Goal: Task Accomplishment & Management: Complete application form

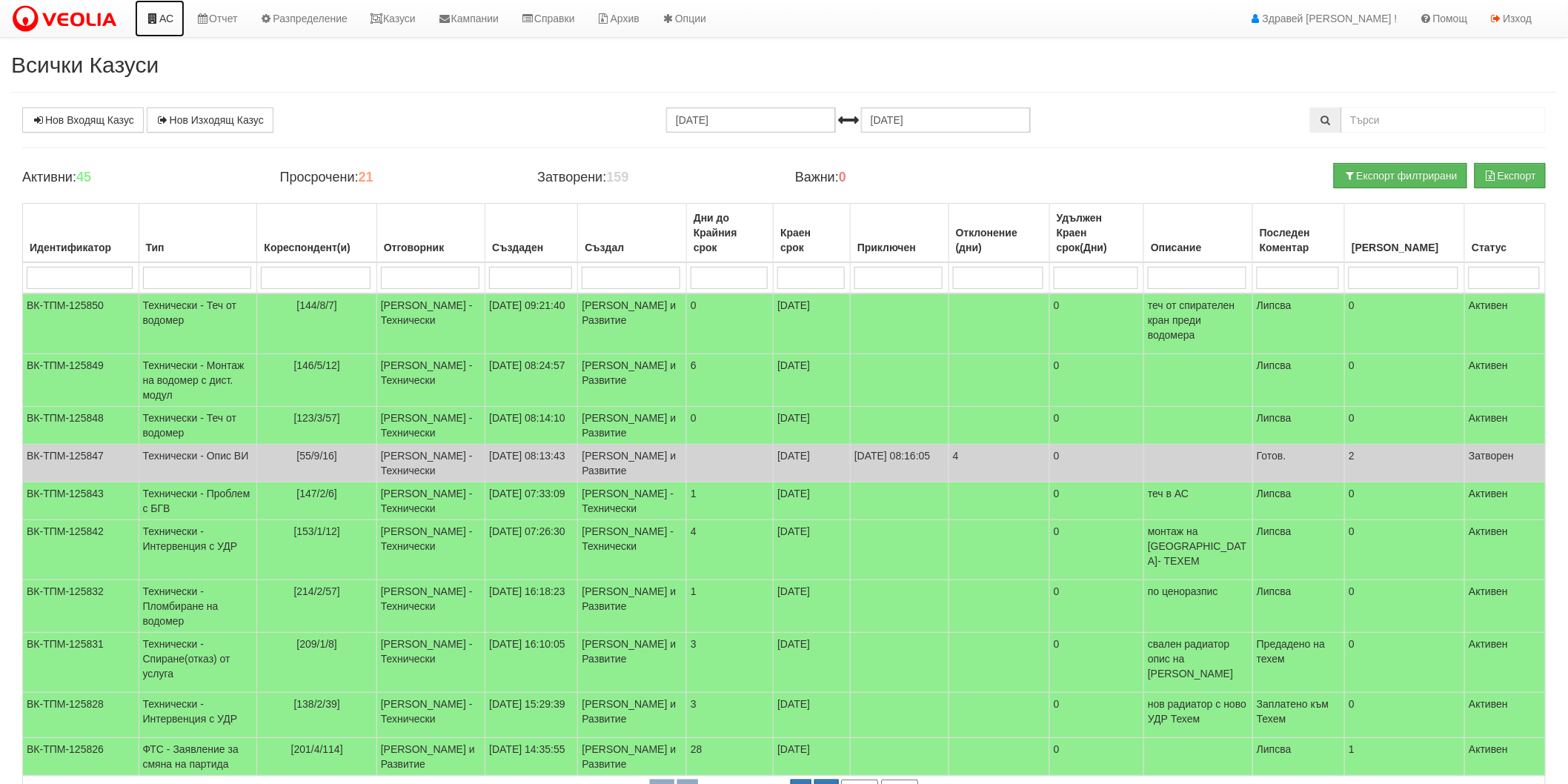
click at [168, 17] on link "АС" at bounding box center [160, 18] width 50 height 37
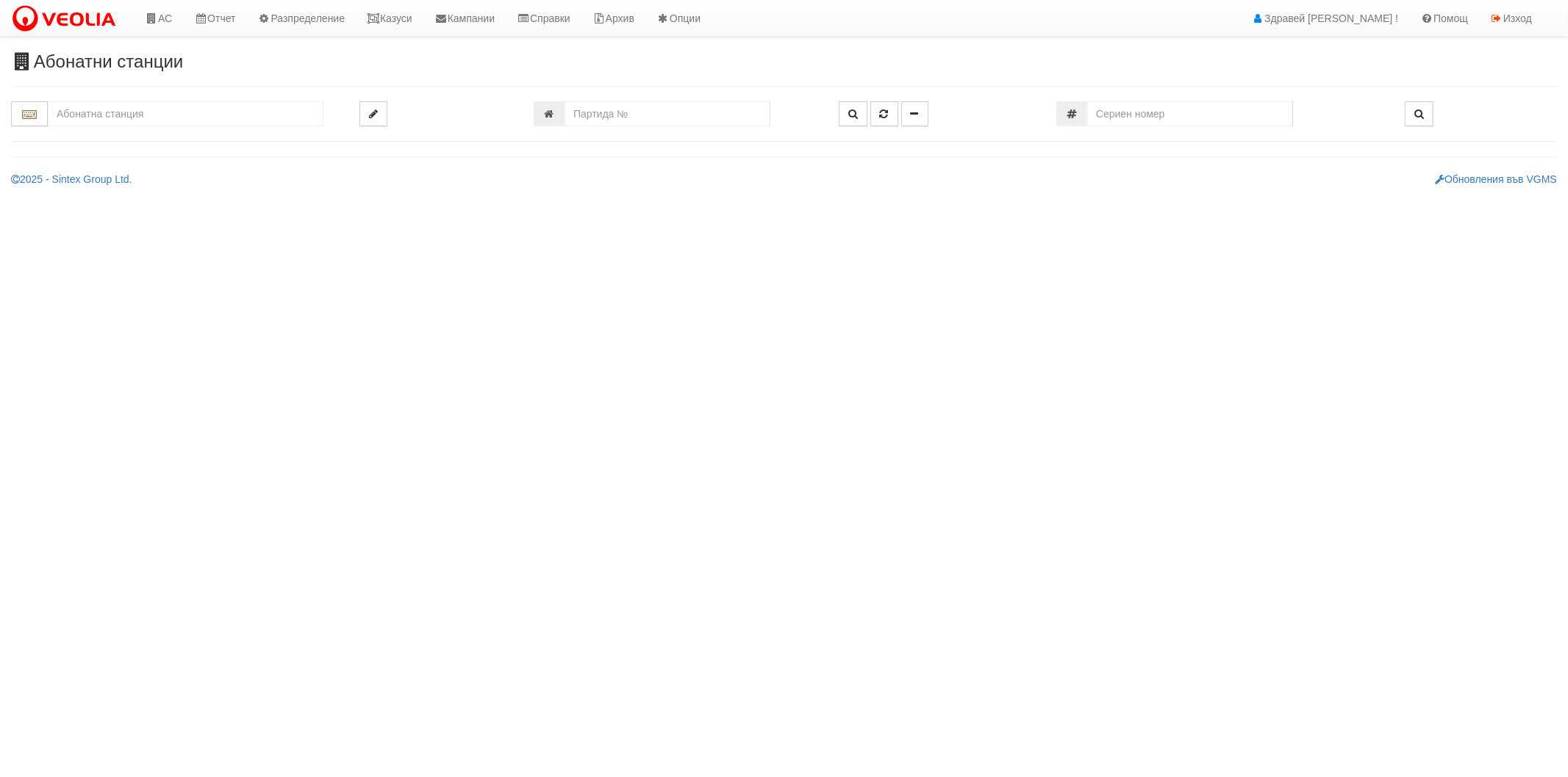
click at [150, 118] on input "text" at bounding box center [185, 114] width 276 height 25
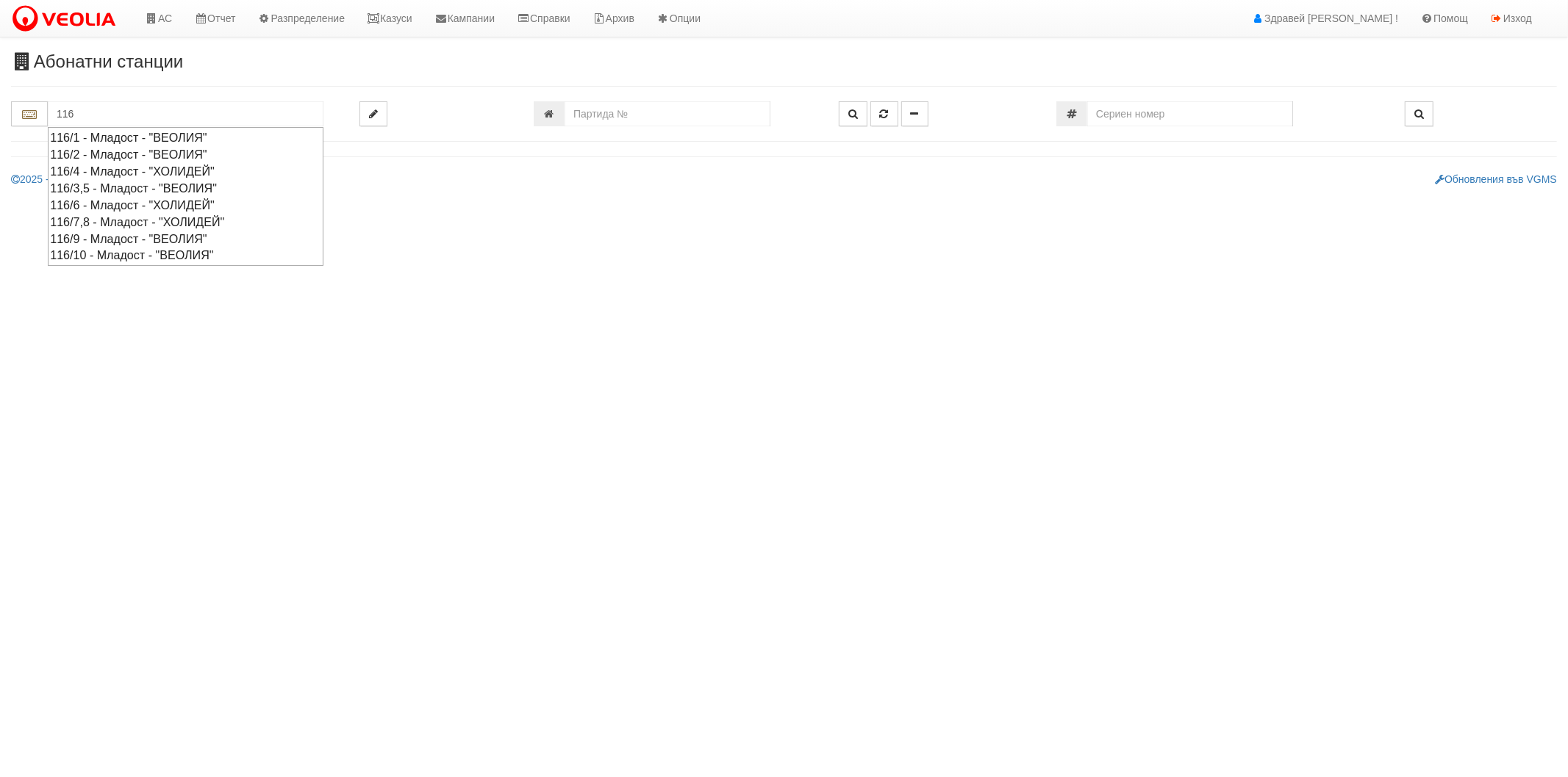
click at [125, 243] on div "116/9 - Младост - "ВЕОЛИЯ"" at bounding box center [185, 240] width 271 height 17
type input "116/9 - Младост - "ВЕОЛИЯ""
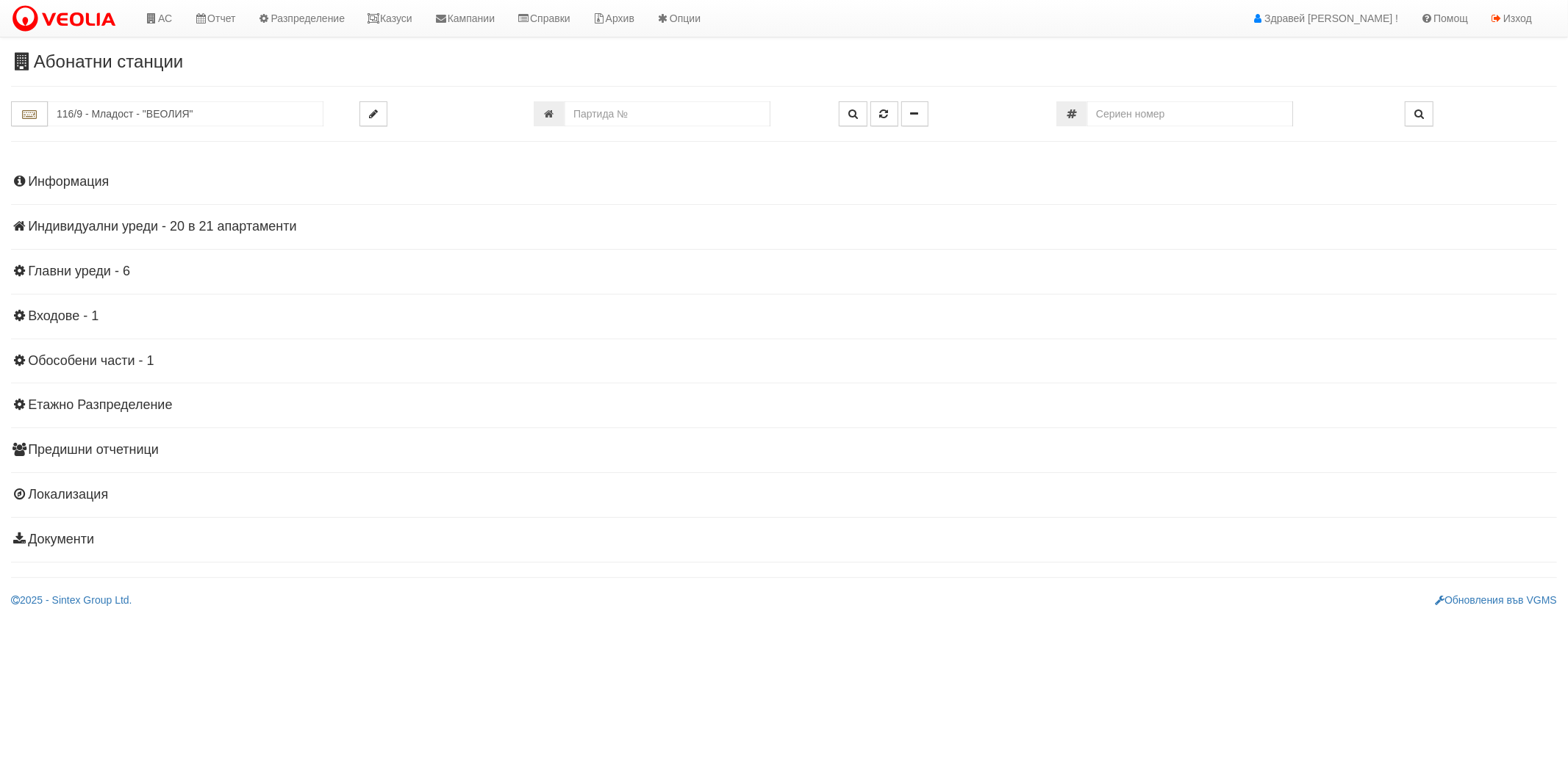
click at [74, 179] on h4 "Информация" at bounding box center [784, 181] width 1545 height 14
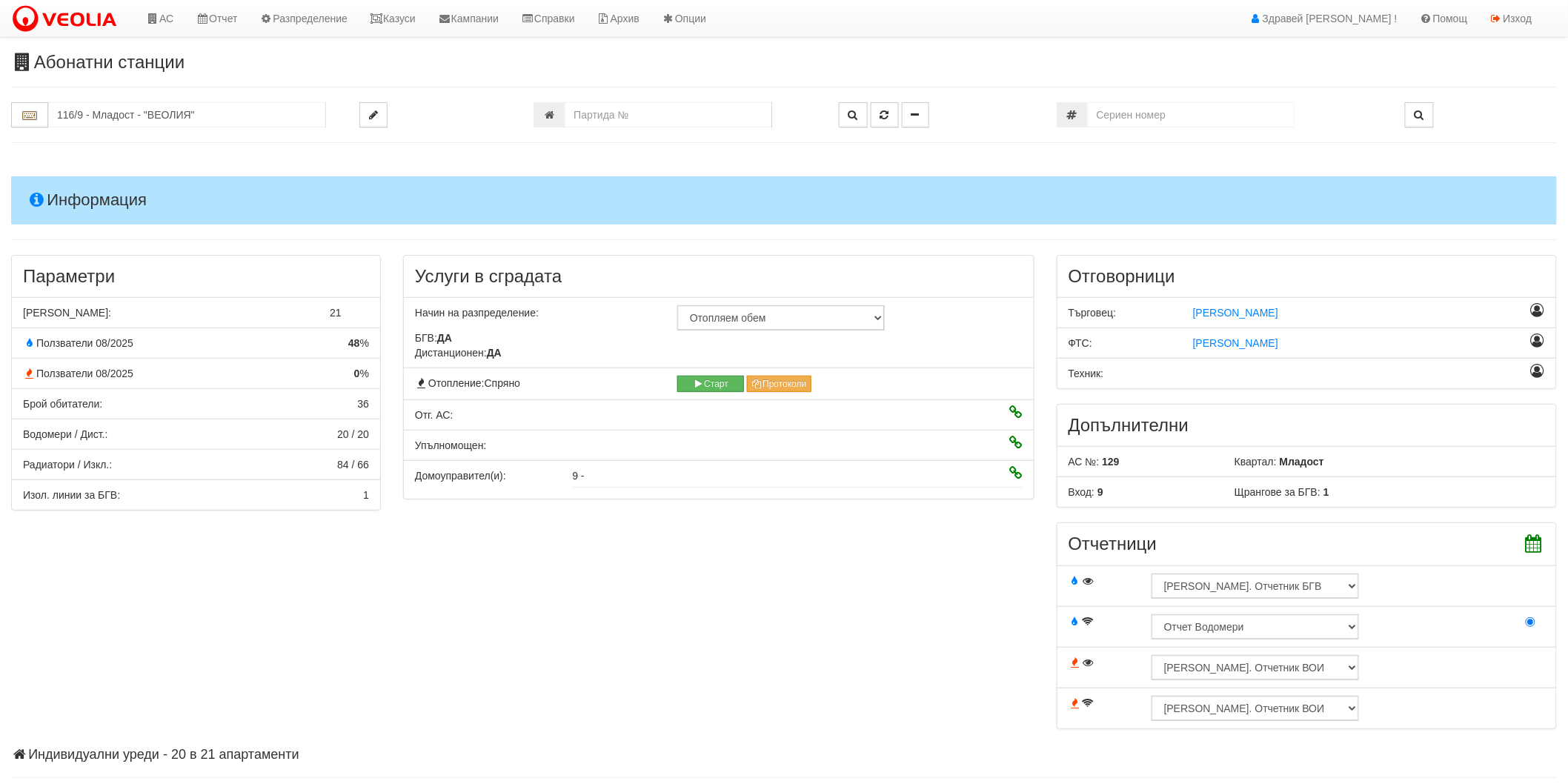
click at [74, 181] on h4 "Информация" at bounding box center [784, 199] width 1546 height 47
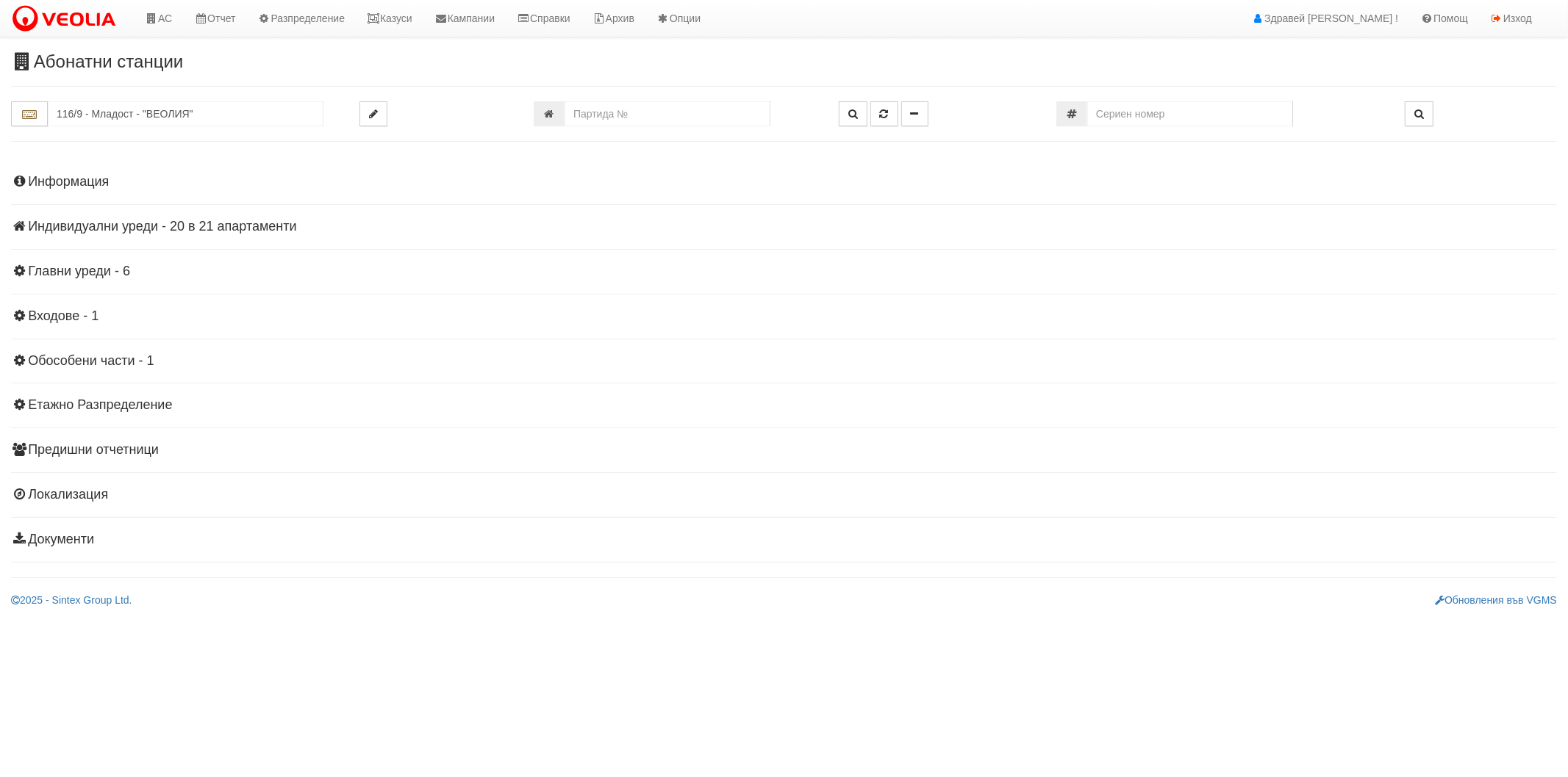
click at [92, 226] on h4 "Индивидуални уреди - 20 в 21 апартаменти" at bounding box center [784, 226] width 1545 height 14
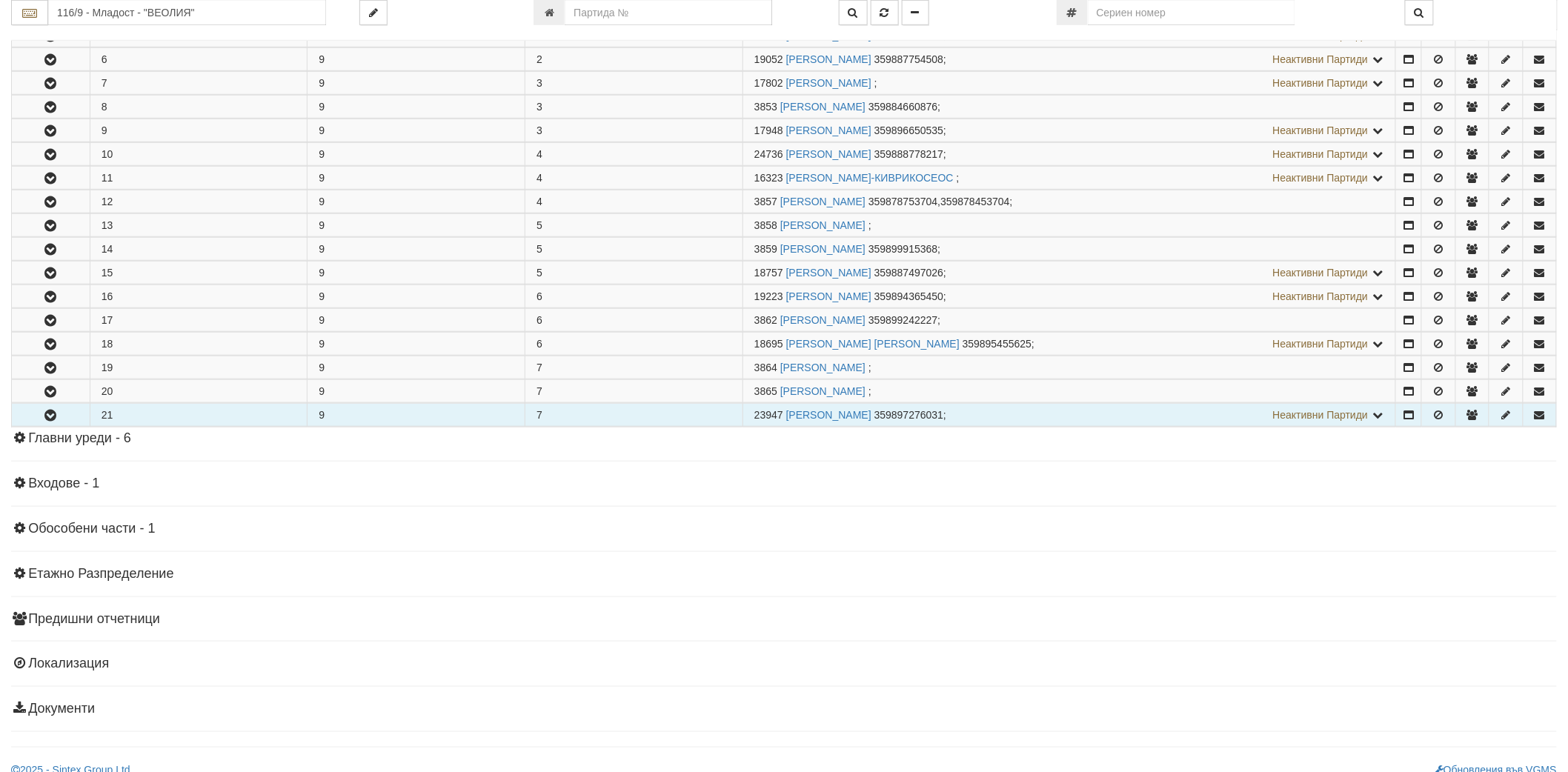
scroll to position [411, 0]
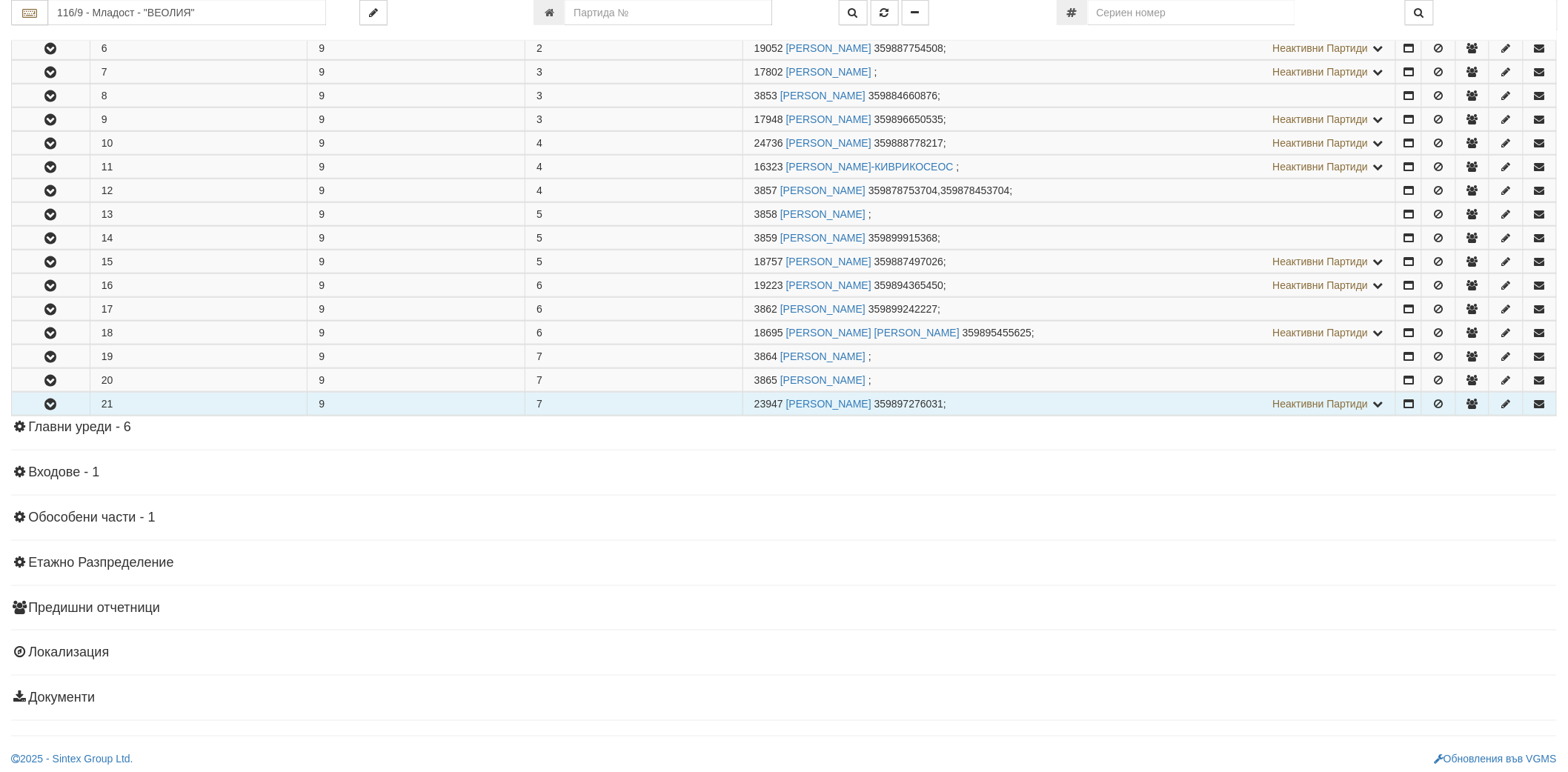
click at [55, 400] on icon "button" at bounding box center [50, 404] width 17 height 11
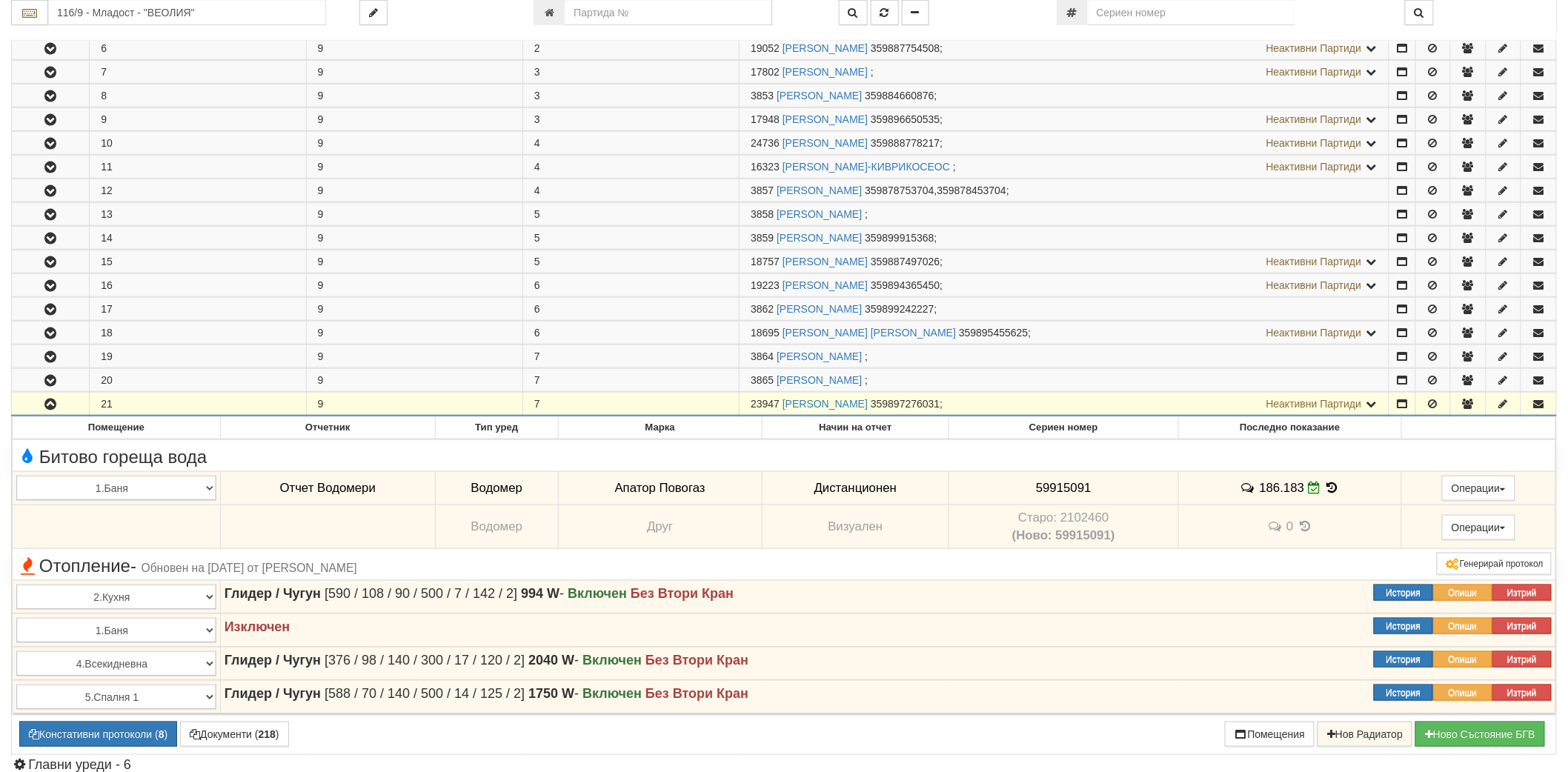
drag, startPoint x: 749, startPoint y: 405, endPoint x: 779, endPoint y: 409, distance: 30.3
click at [779, 409] on td "23947 ИРИНА БОГОМИЛОВА ГЕОРГИЕВА 359897276031 ; Неактивни Партиди 3866 ПЕТРА СТ…" at bounding box center [1064, 404] width 650 height 24
copy span "23947"
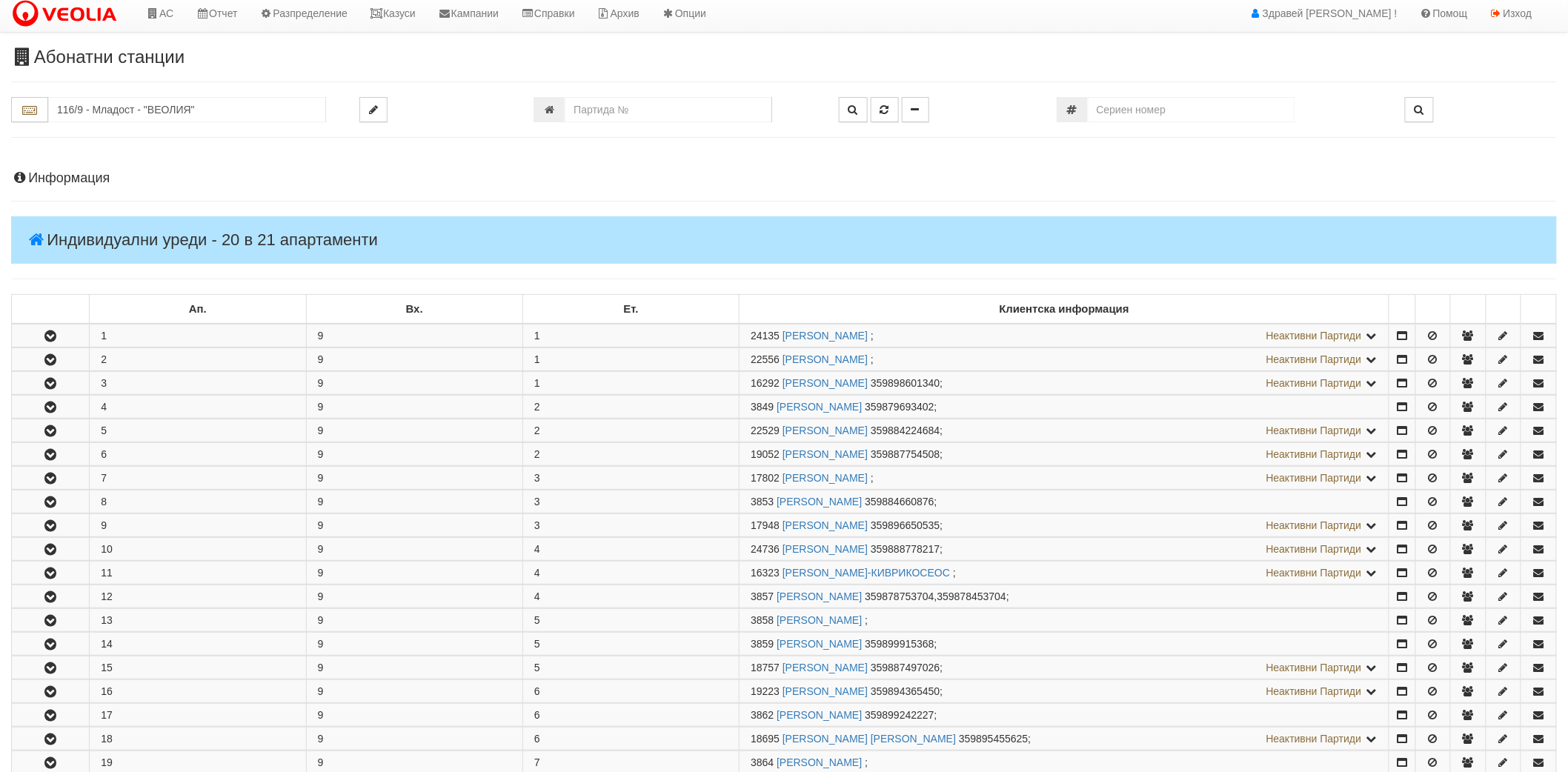
scroll to position [0, 0]
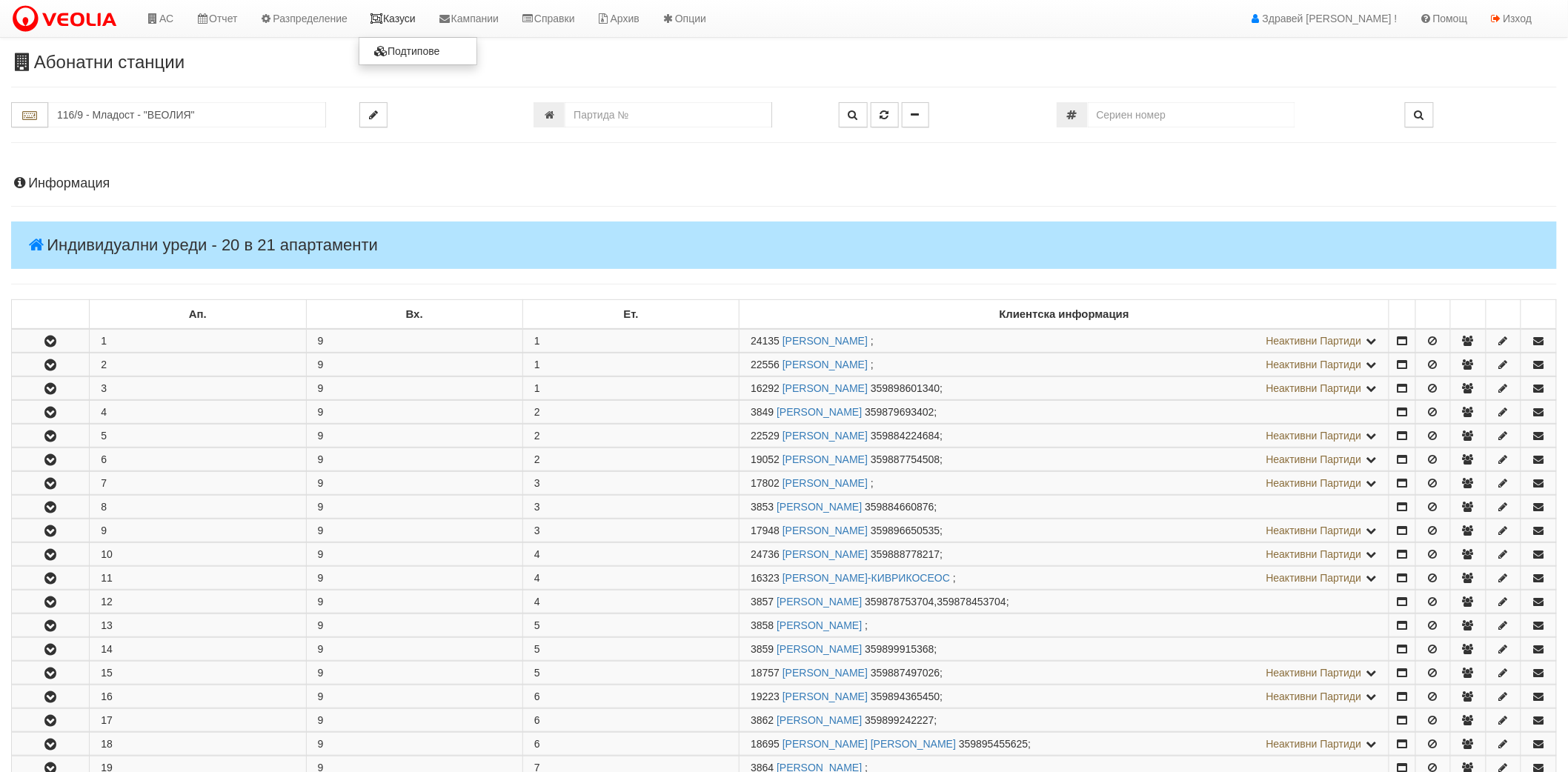
click at [396, 19] on link "Казуси" at bounding box center [392, 18] width 68 height 37
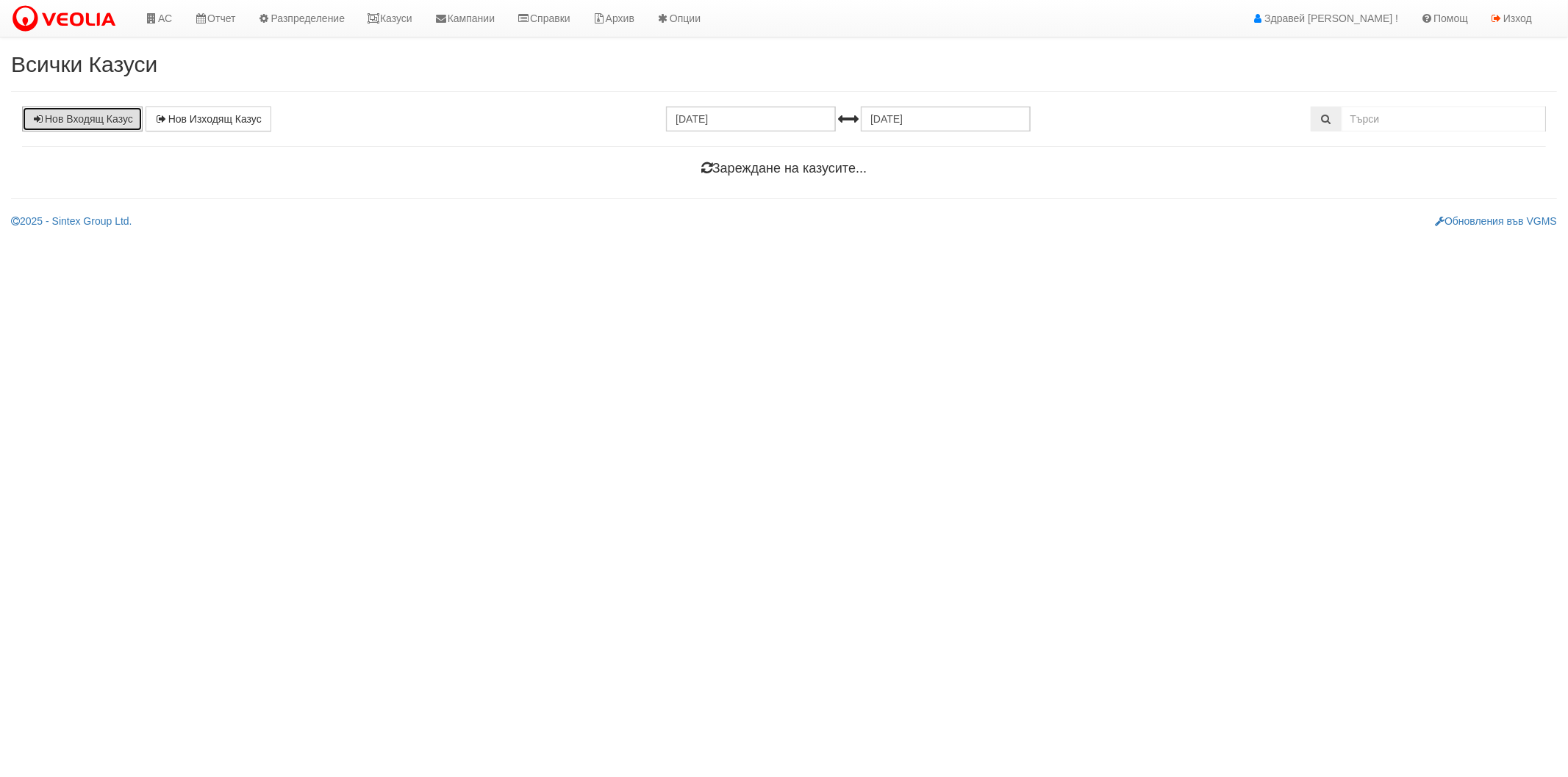
click at [98, 112] on link "Нов Входящ Казус" at bounding box center [82, 119] width 120 height 25
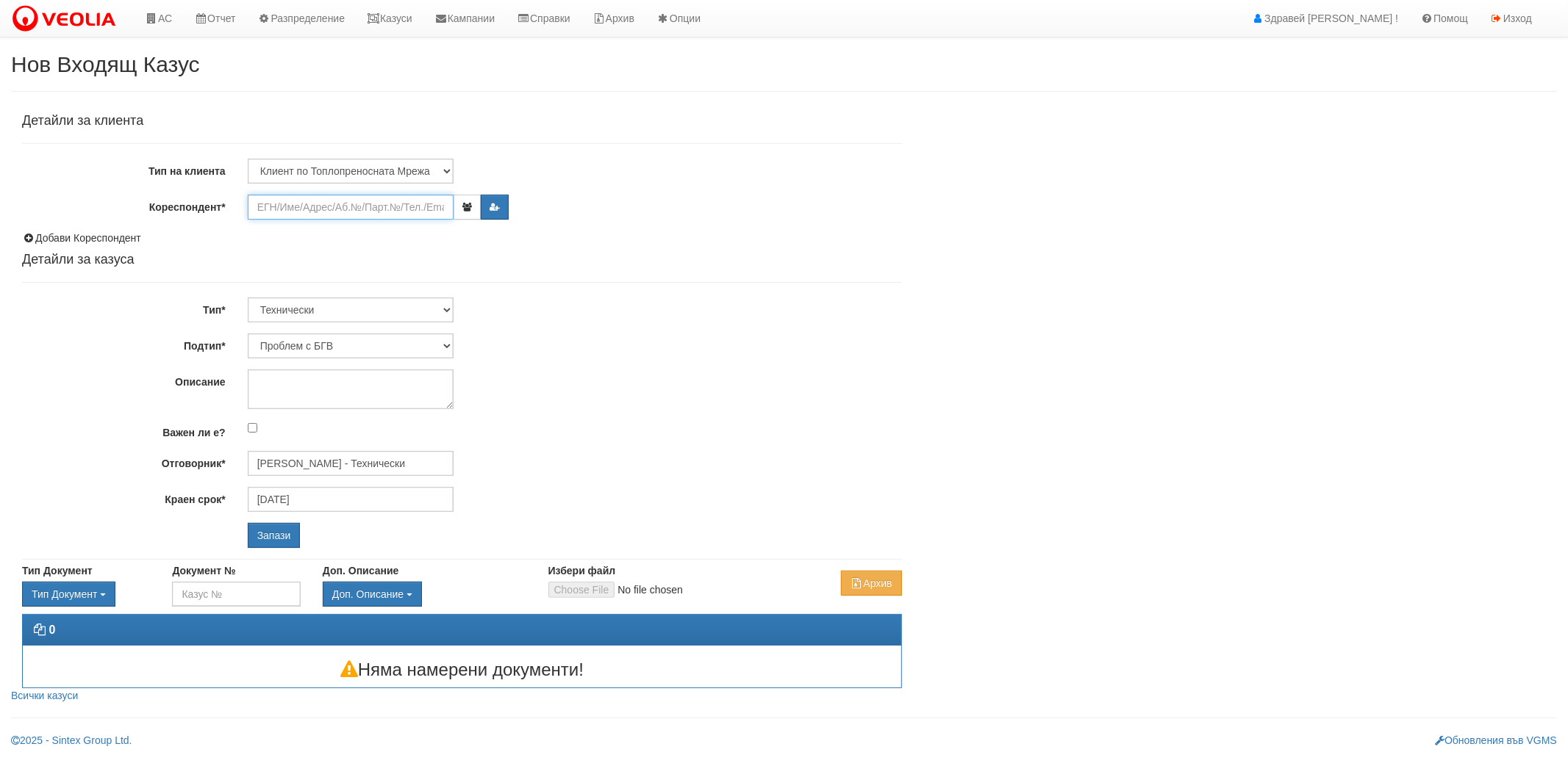
click at [370, 200] on input "Кореспондент*" at bounding box center [350, 207] width 205 height 25
paste input "23947"
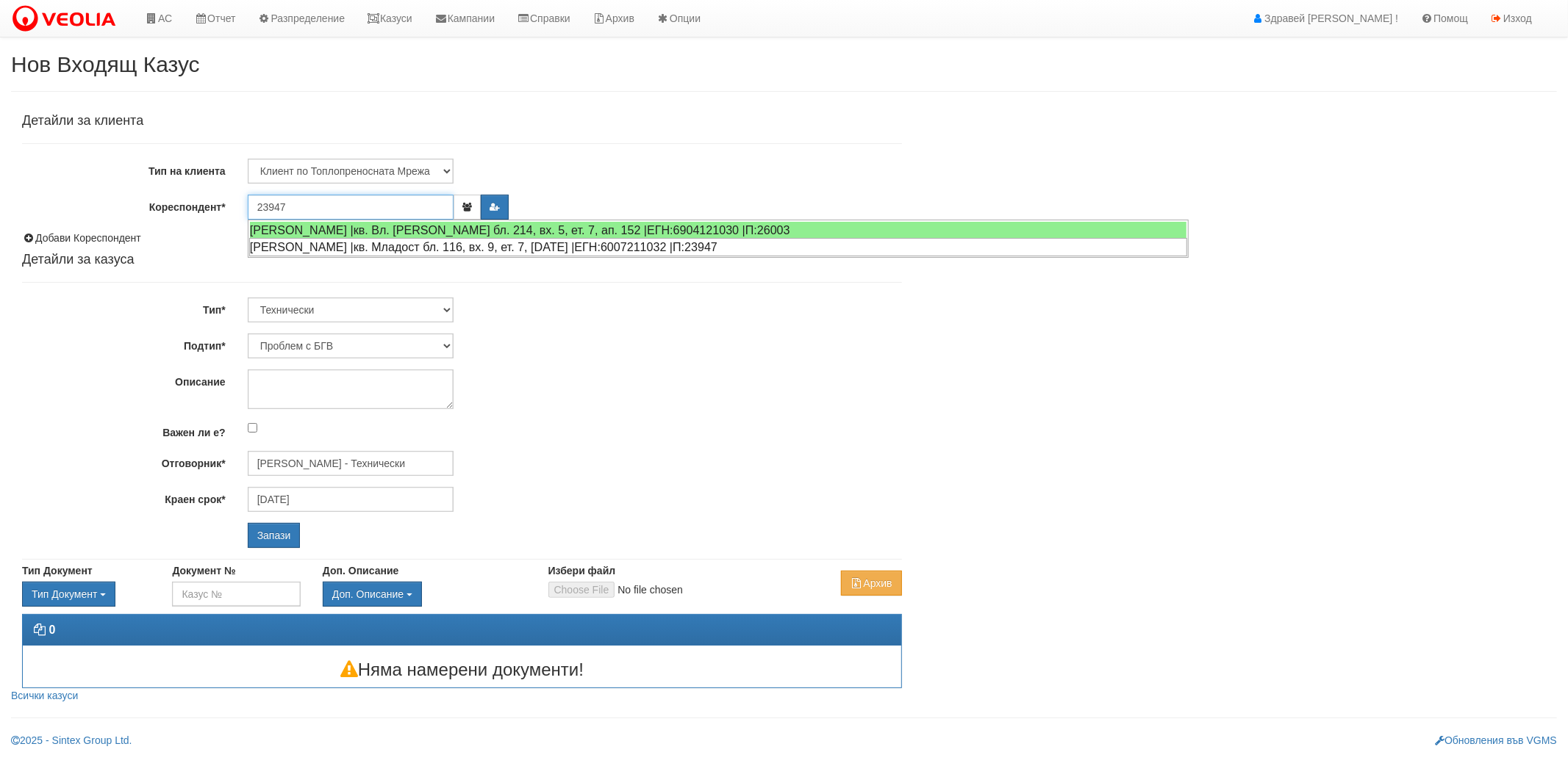
click at [371, 238] on div "ИРИНА БОГОМИЛОВА ГЕОРГИЕВА |кв. Младост бл. 116, вх. 9, ет. 7, ап. 21 |ЕГН:6007…" at bounding box center [718, 246] width 938 height 18
type input "[PERSON_NAME]"
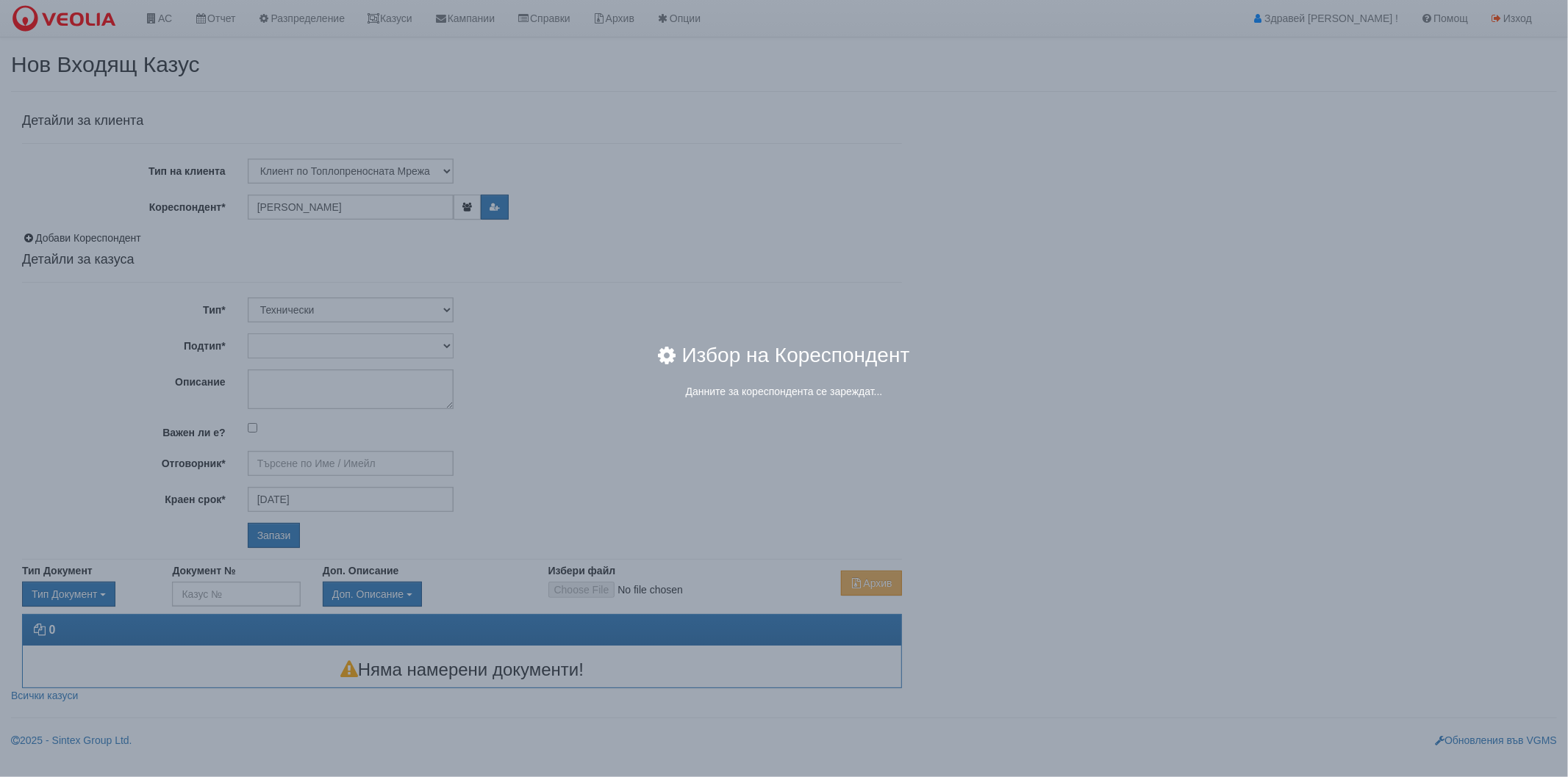
type input "Дончо Дончев - Технически"
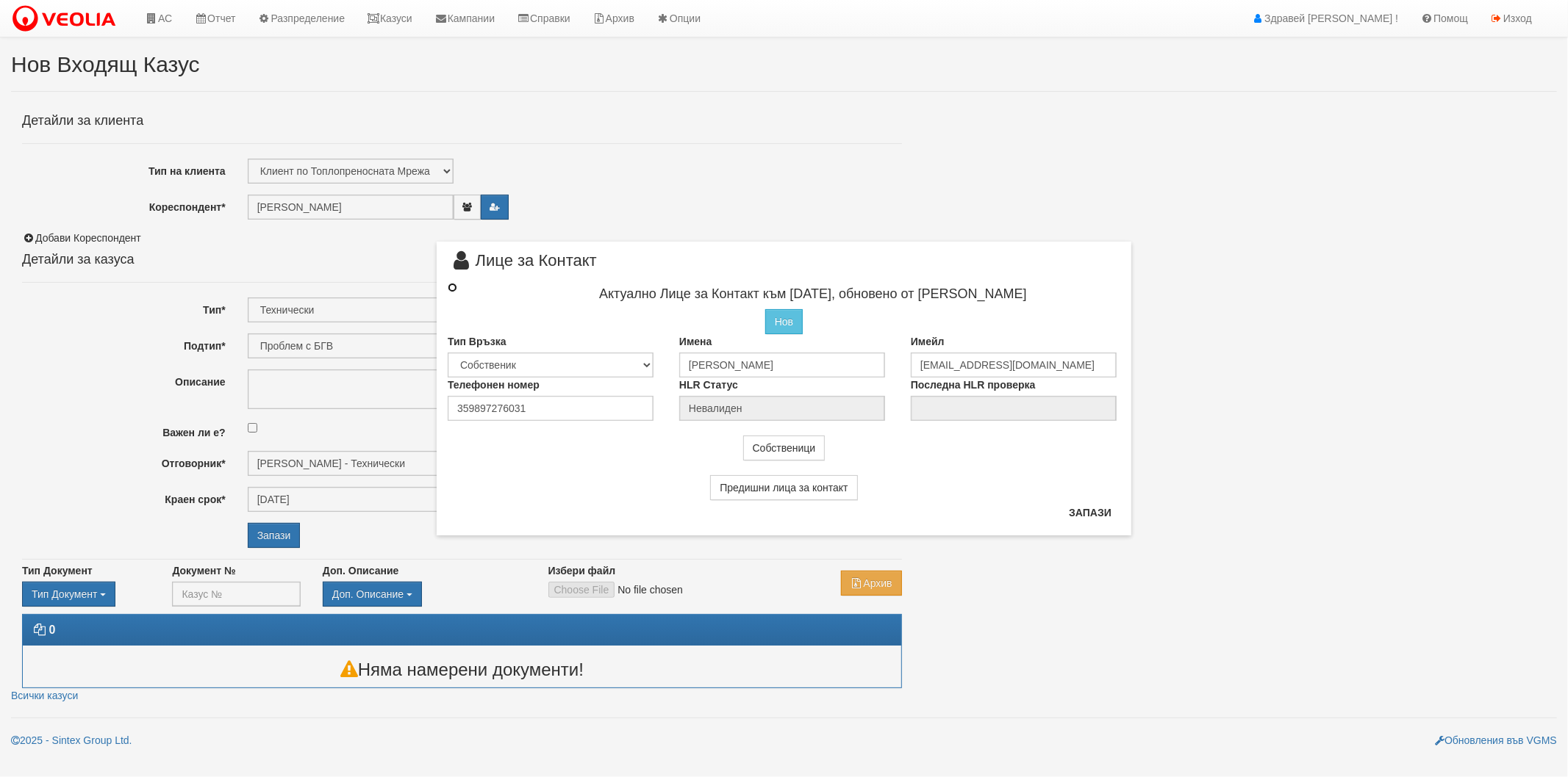
click at [452, 284] on input "radio" at bounding box center [453, 287] width 10 height 10
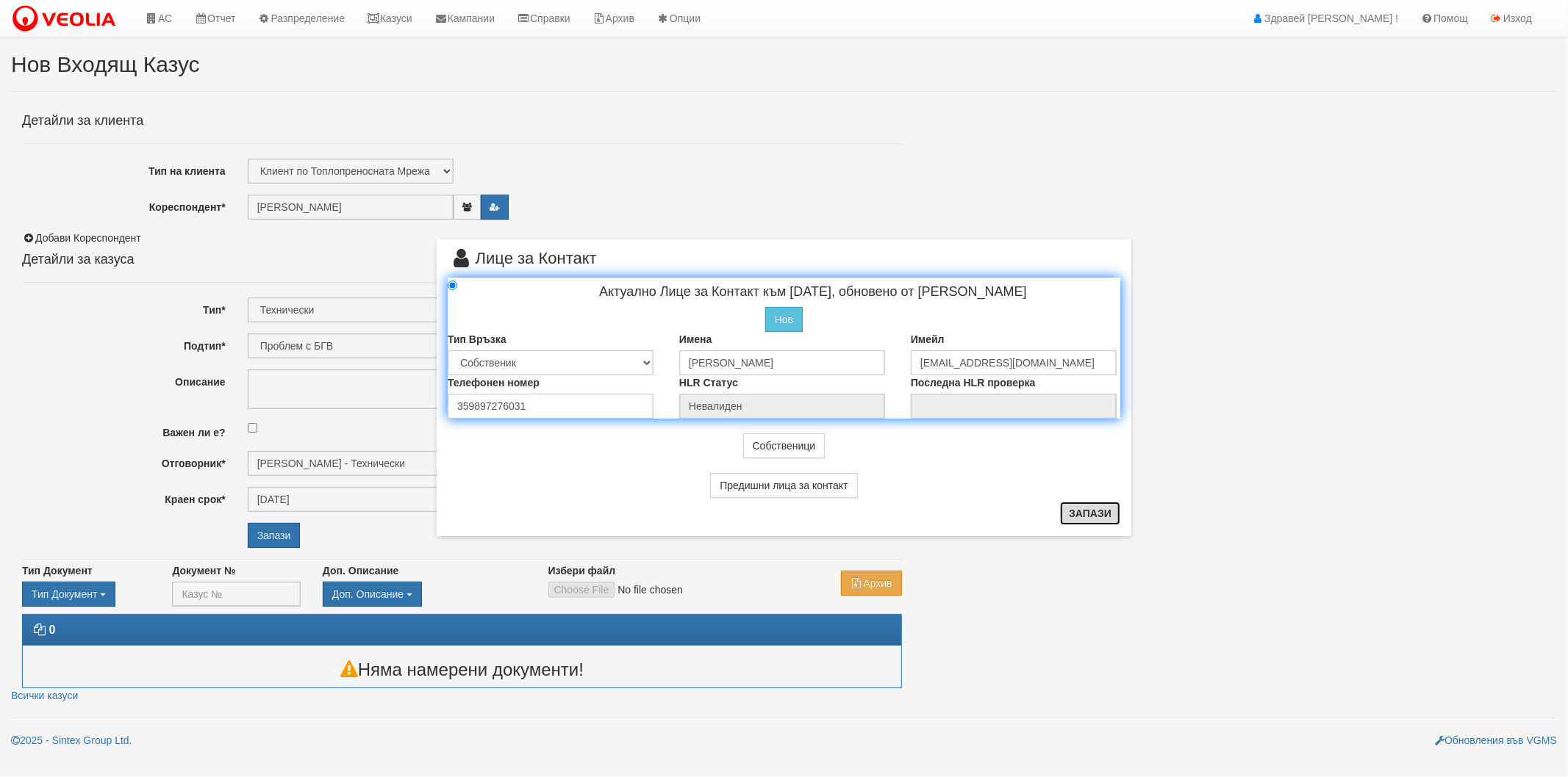
click at [1103, 519] on button "Запази" at bounding box center [1090, 514] width 60 height 24
radio input "true"
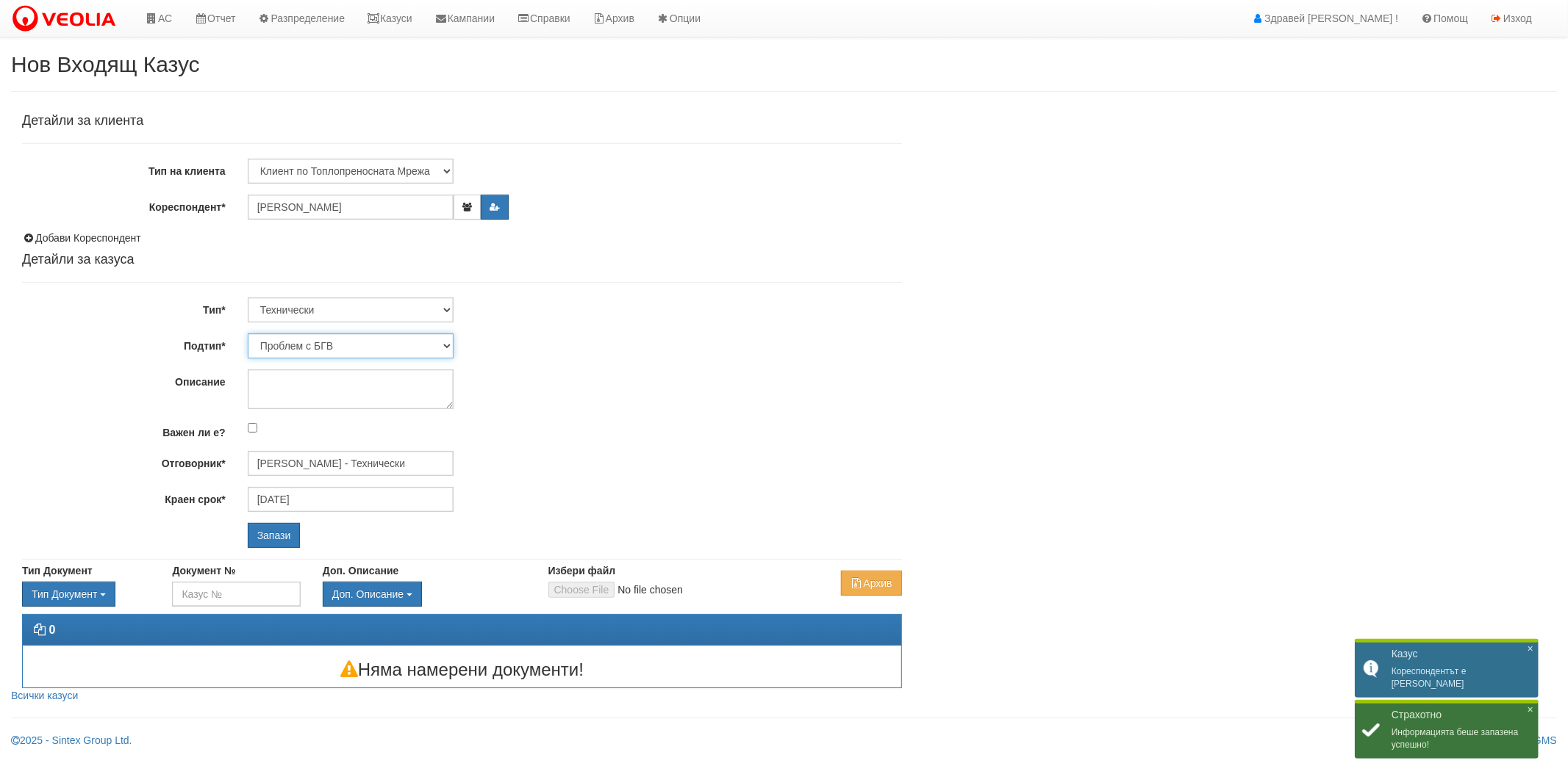
click at [438, 347] on select "Проблем с БГВ Теч ВОИ Теч БГВ Теч в АС Теч от водомер Проблем в АС Интервенция …" at bounding box center [350, 346] width 205 height 25
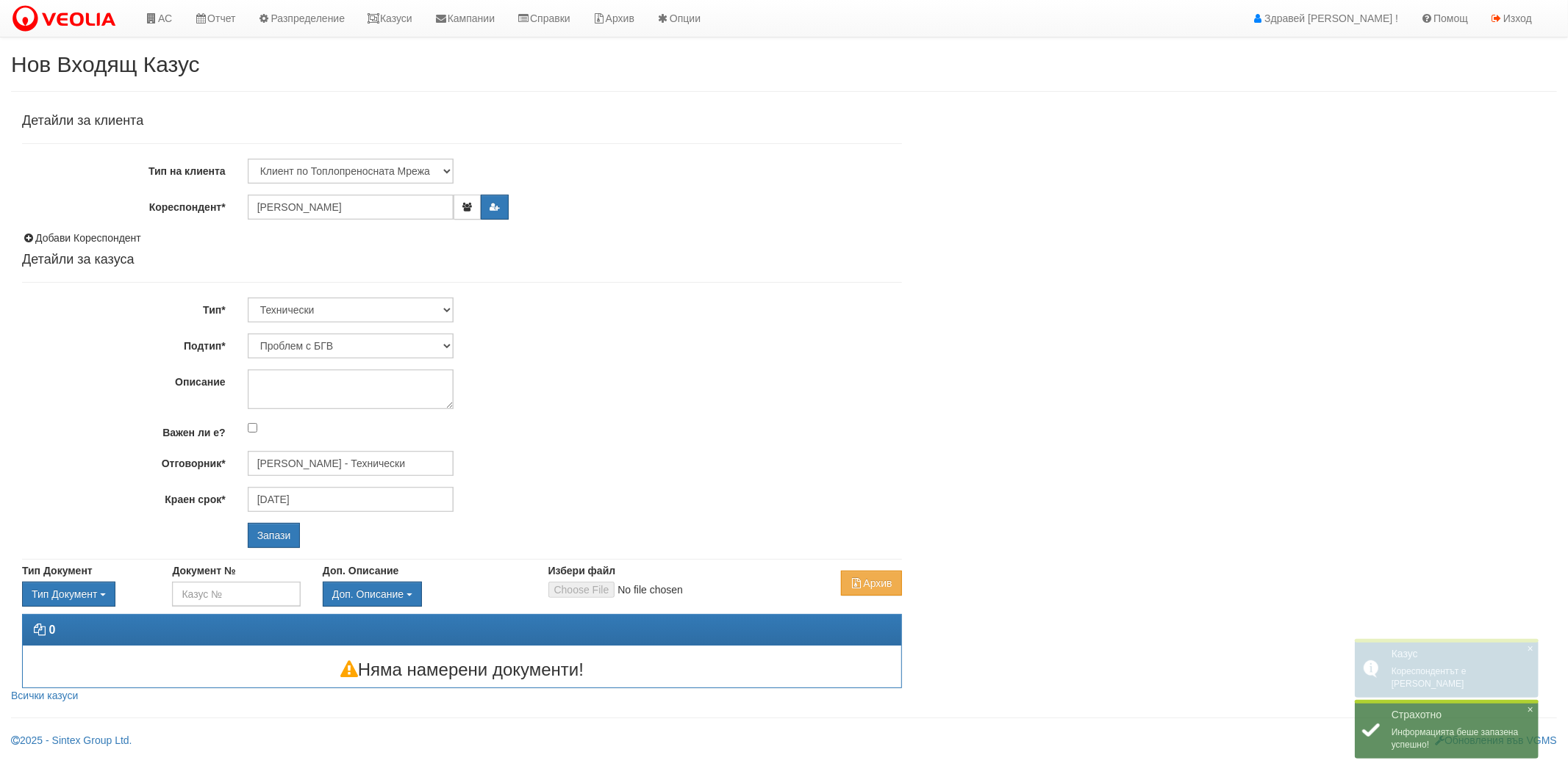
click at [1527, 707] on span "×" at bounding box center [1530, 709] width 6 height 12
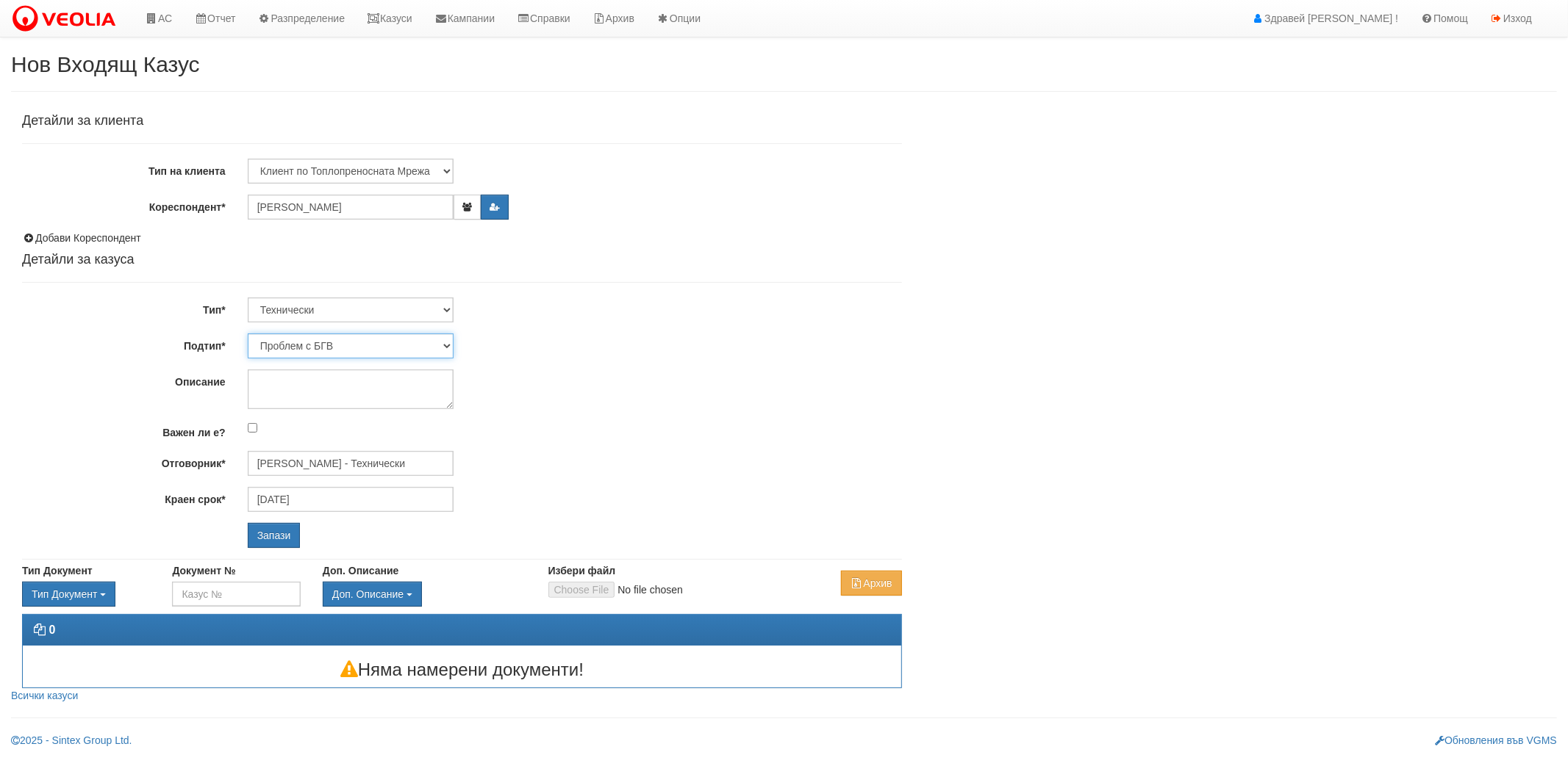
click at [366, 340] on select "Проблем с БГВ Теч ВОИ Теч БГВ Теч в АС Теч от водомер Проблем в АС Интервенция …" at bounding box center [350, 346] width 205 height 25
select select "Опис ВИ"
click at [247, 333] on select "Проблем с БГВ Теч ВОИ Теч БГВ Теч в АС Теч от водомер Проблем в АС Интервенция …" at bounding box center [350, 346] width 205 height 25
type input "12/10/2025"
type input "Дончо Дончев - Технически"
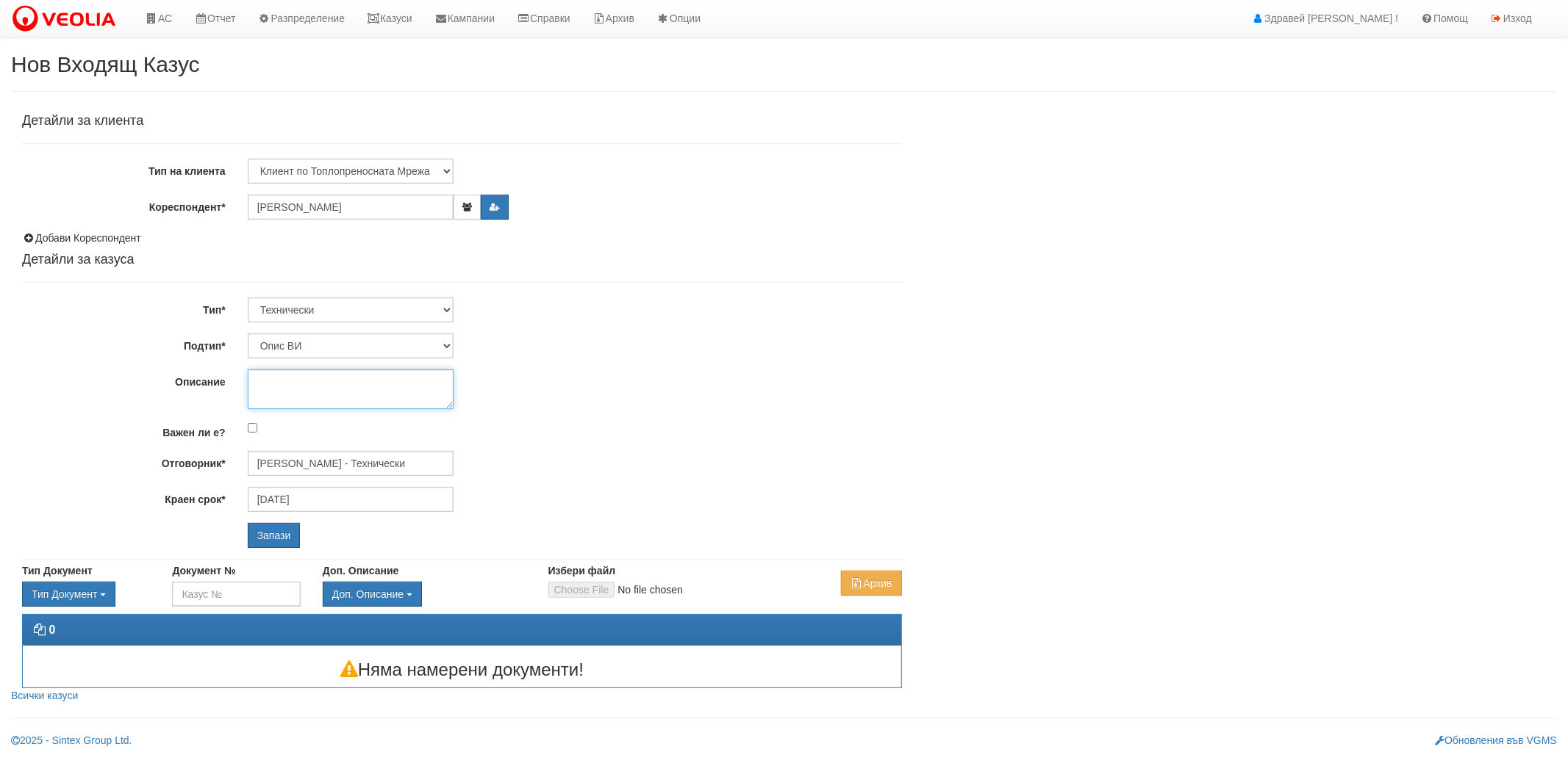
click at [333, 395] on textarea "Описание" at bounding box center [350, 389] width 205 height 40
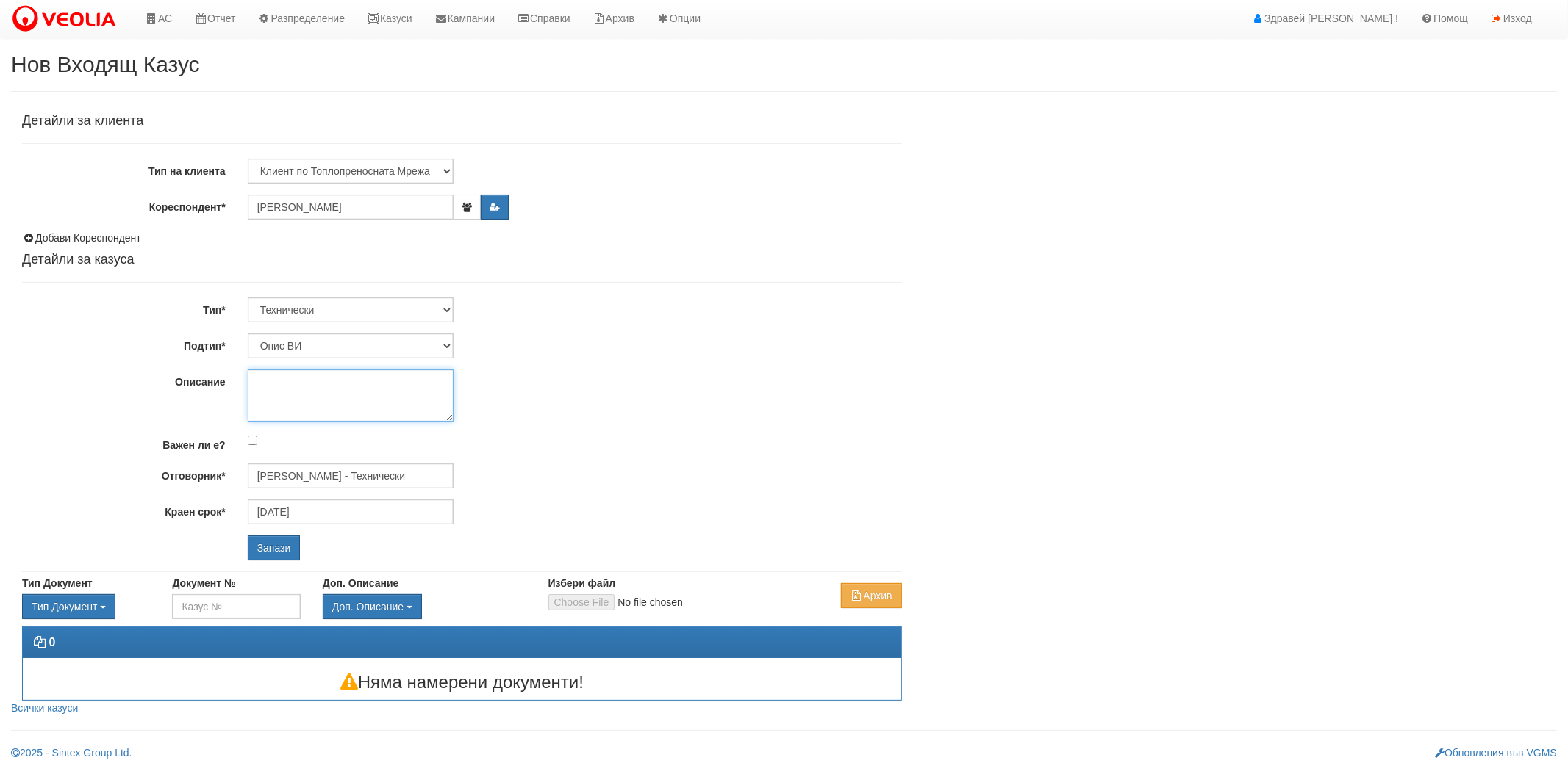
drag, startPoint x: 446, startPoint y: 404, endPoint x: 449, endPoint y: 416, distance: 12.4
click at [449, 416] on textarea "Описание" at bounding box center [350, 395] width 205 height 52
type textarea "f"
type textarea "демонтиран радиатор - опис"
click at [277, 543] on input "Запази" at bounding box center [273, 548] width 53 height 25
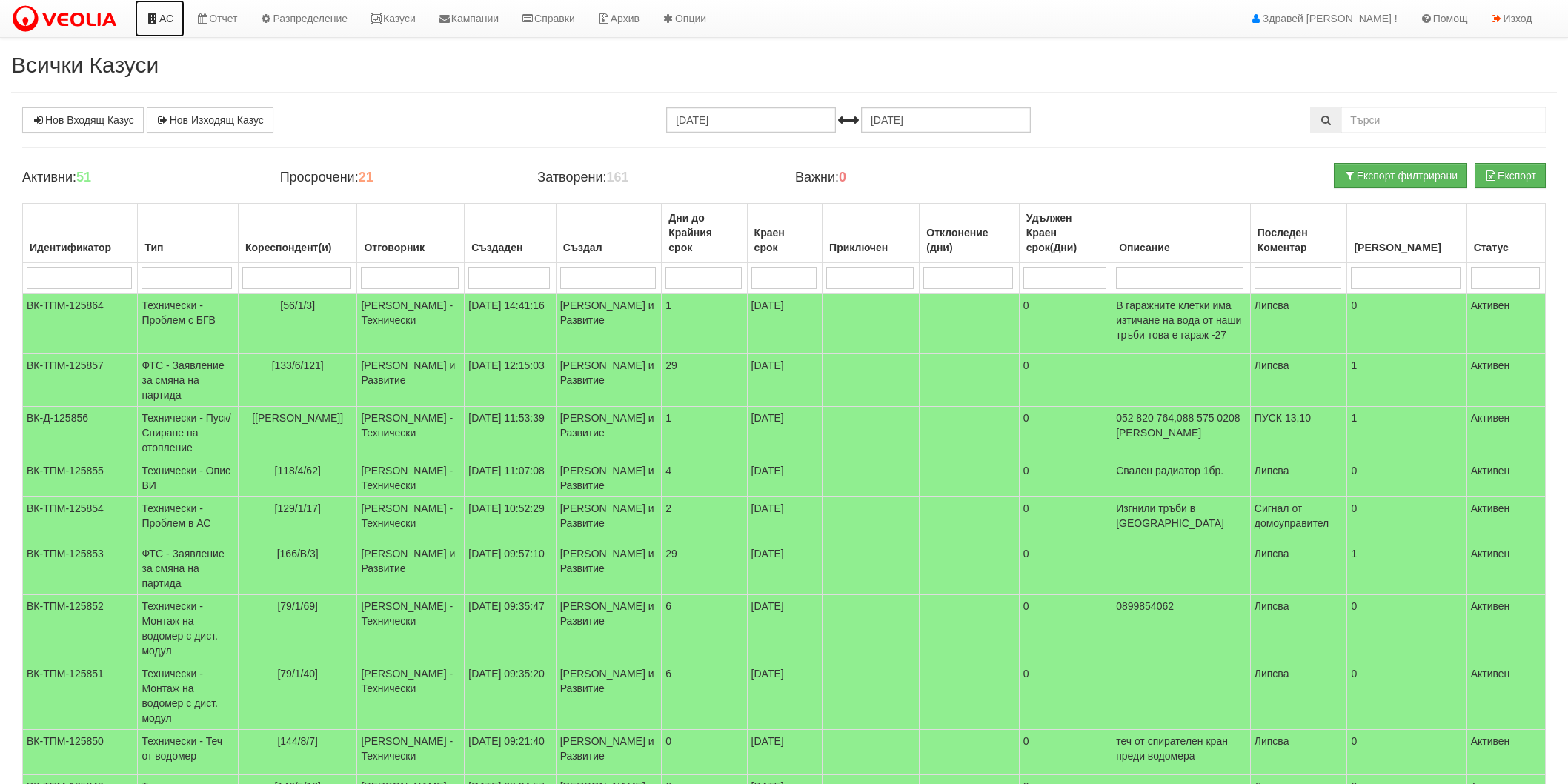
click at [156, 25] on link "АС" at bounding box center [160, 18] width 50 height 37
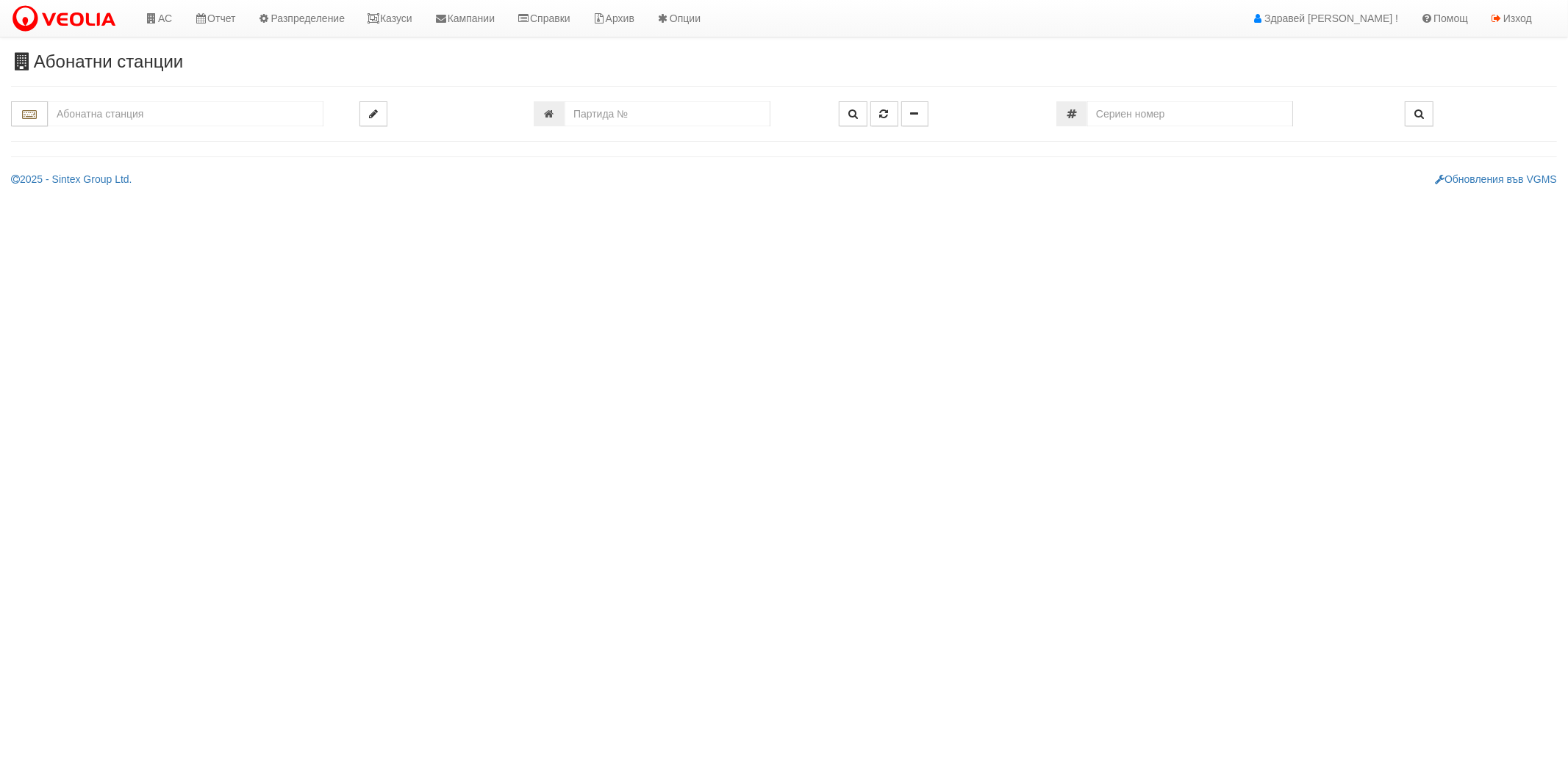
click at [222, 109] on input "text" at bounding box center [185, 114] width 276 height 25
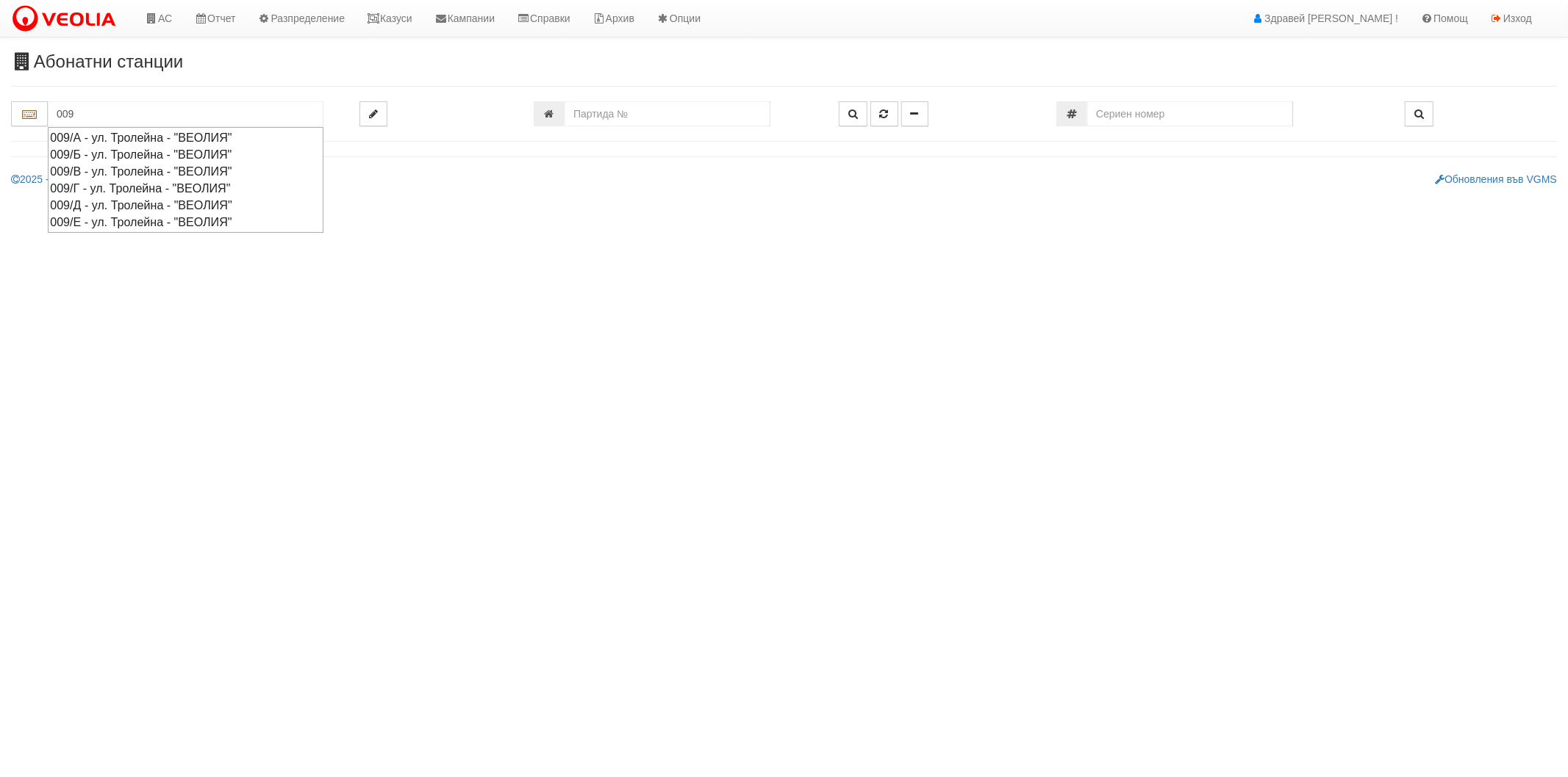
click at [155, 189] on div "009/Г - ул. Тролейна - "ВЕОЛИЯ"" at bounding box center [185, 189] width 271 height 17
type input "009/Г - ул. Тролейна - "ВЕОЛИЯ""
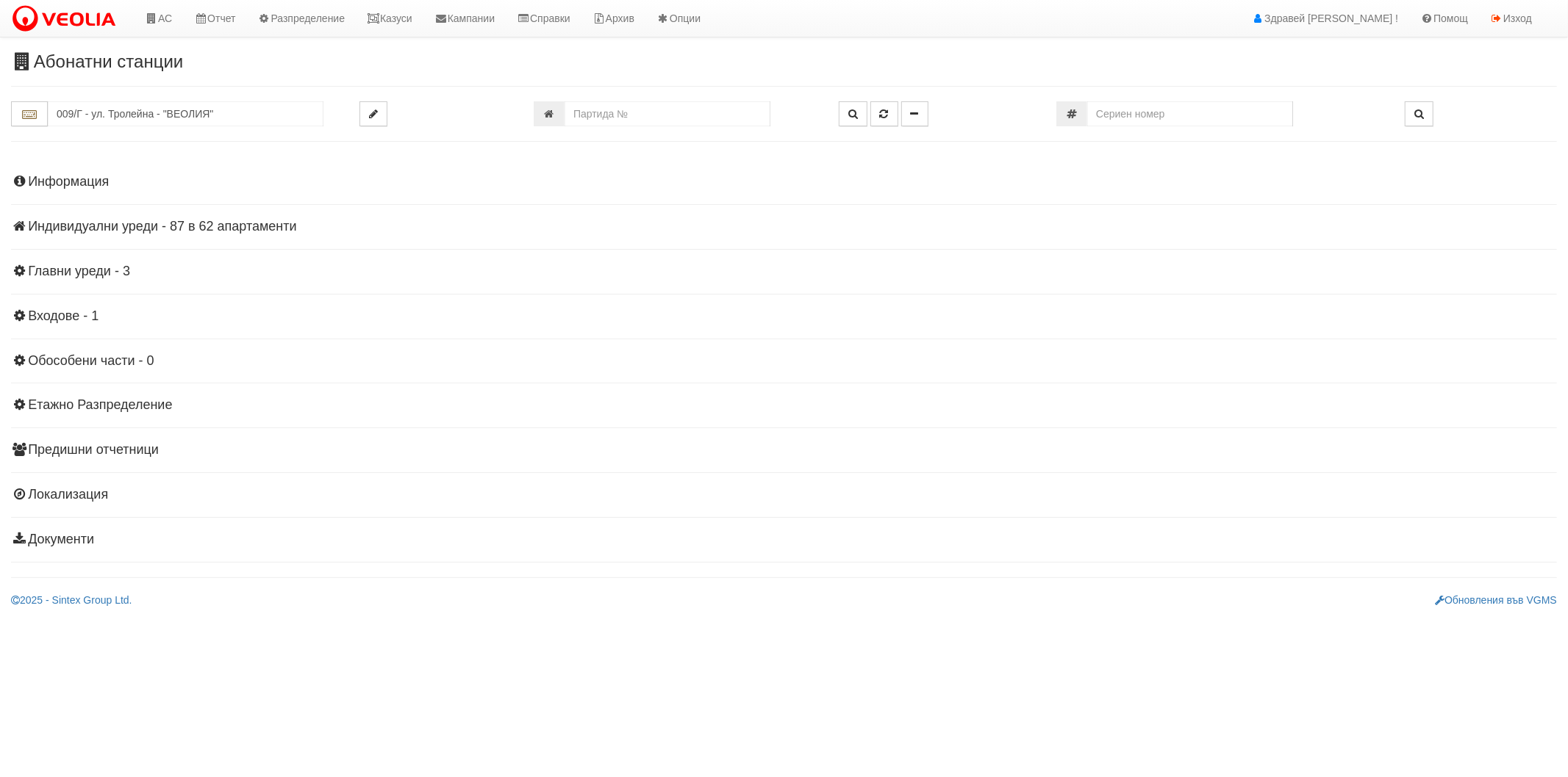
click at [79, 224] on h4 "Индивидуални уреди - 87 в 62 апартаменти" at bounding box center [784, 226] width 1545 height 14
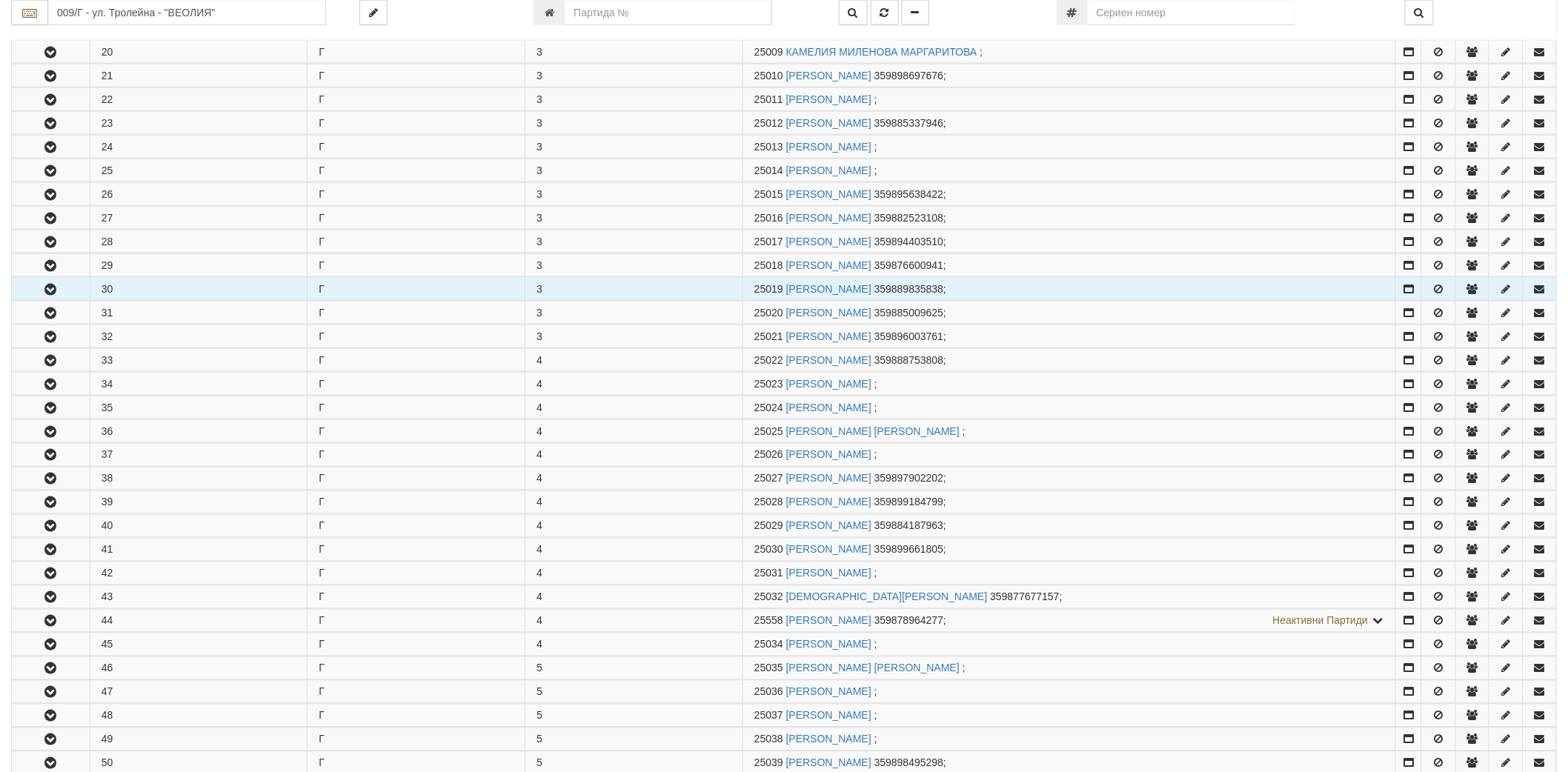
scroll to position [741, 0]
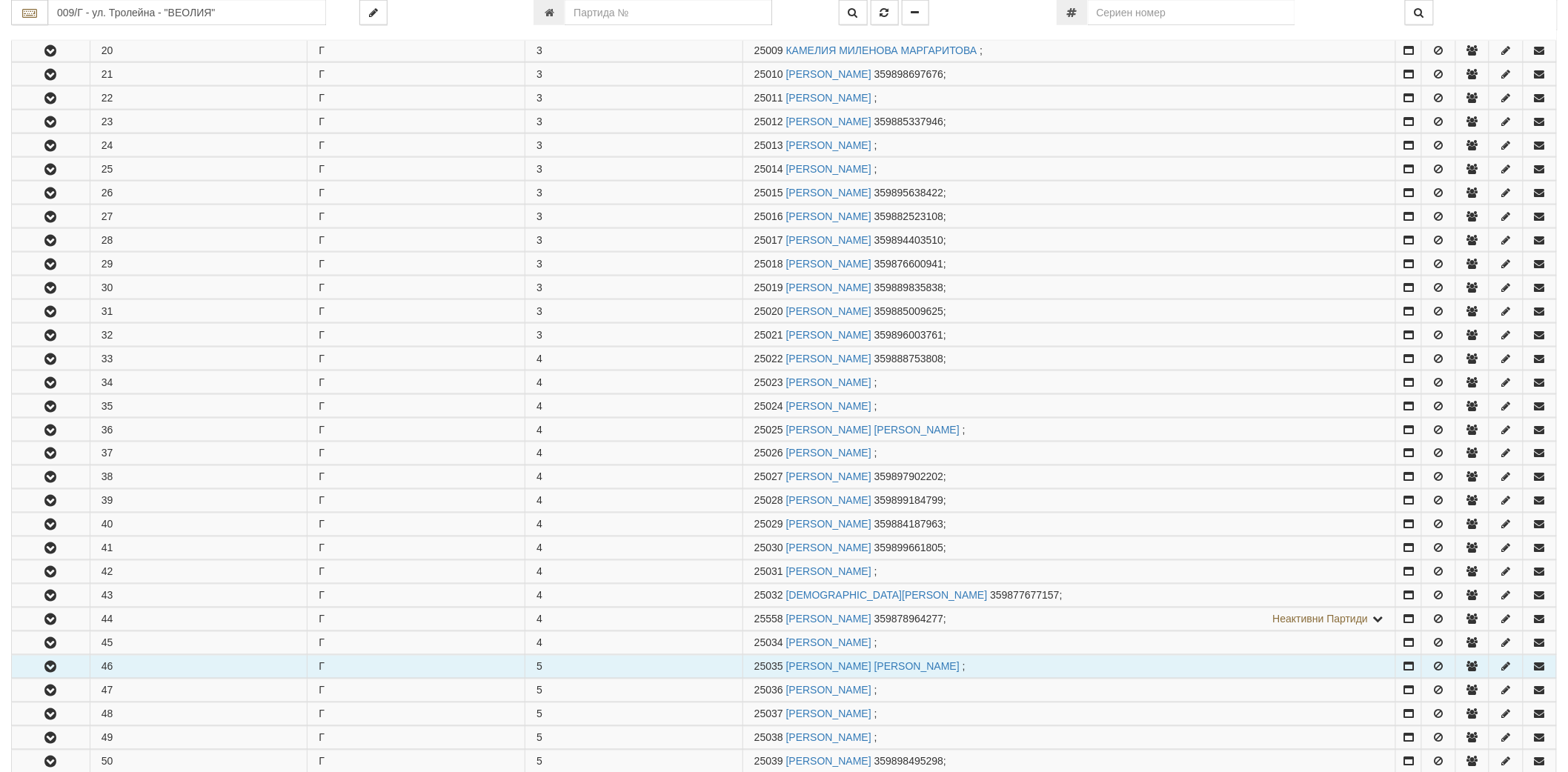
click at [52, 673] on icon "button" at bounding box center [50, 667] width 17 height 11
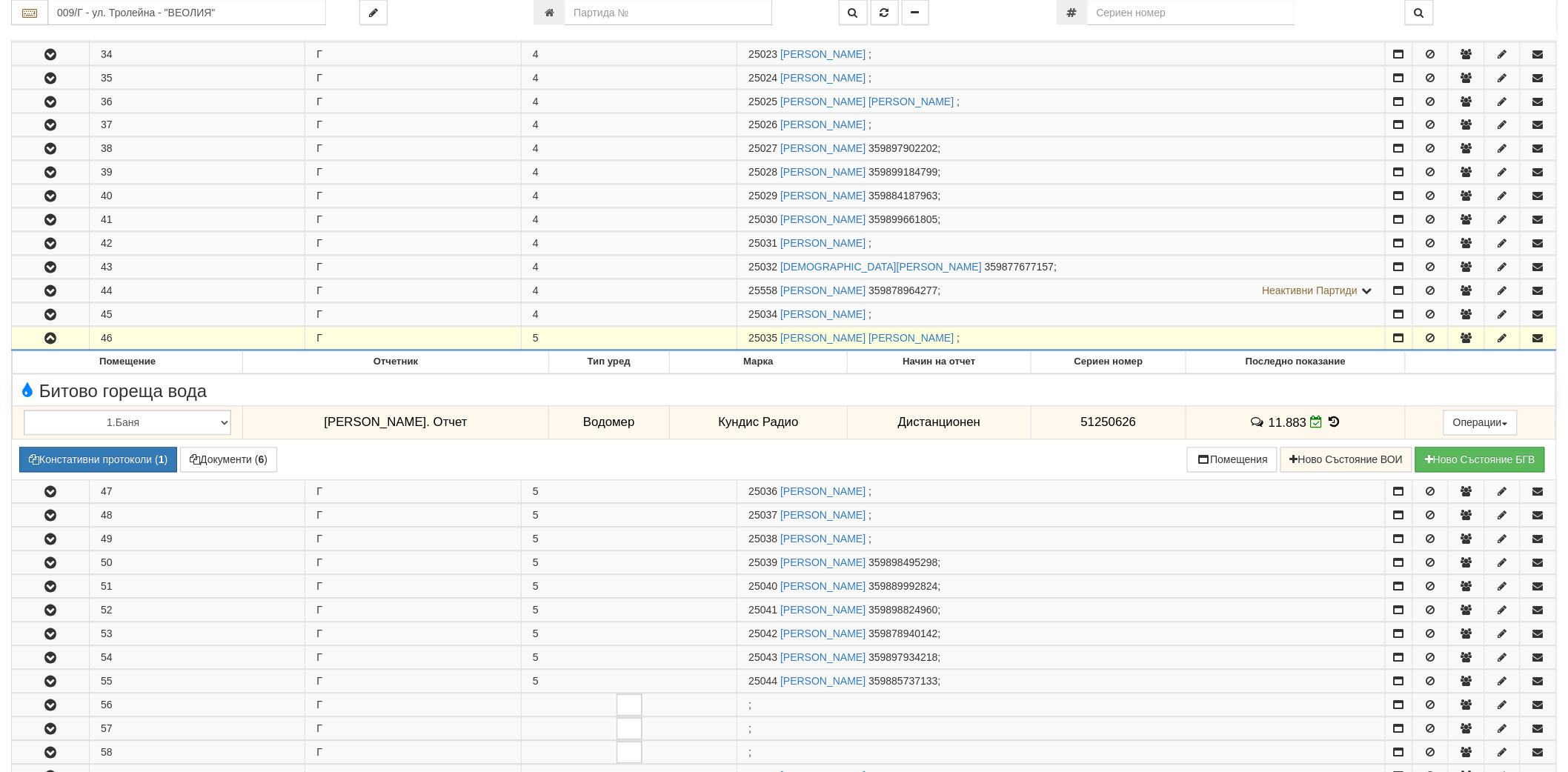
scroll to position [1069, 0]
drag, startPoint x: 747, startPoint y: 343, endPoint x: 779, endPoint y: 345, distance: 32.1
click at [779, 345] on td "25035 СТАНИСЛАВА ЖИВКОВА ЖЕКОВА ;" at bounding box center [1061, 338] width 648 height 24
copy span "25035"
click at [826, 344] on link "СТАНИСЛАВА ЖИВКОВА ЖЕКОВА" at bounding box center [867, 338] width 173 height 12
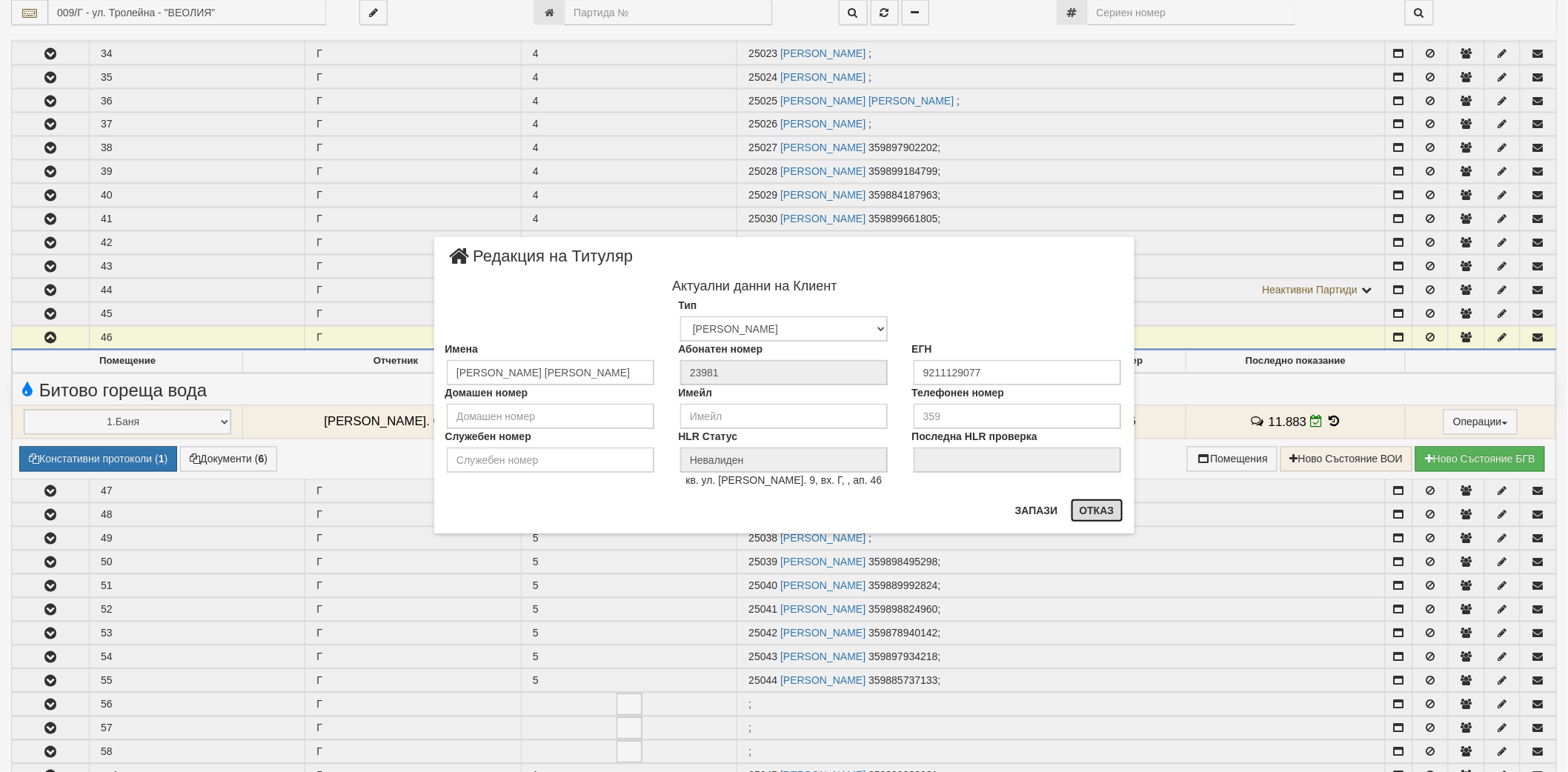
click at [1076, 504] on button "Отказ" at bounding box center [1097, 510] width 53 height 24
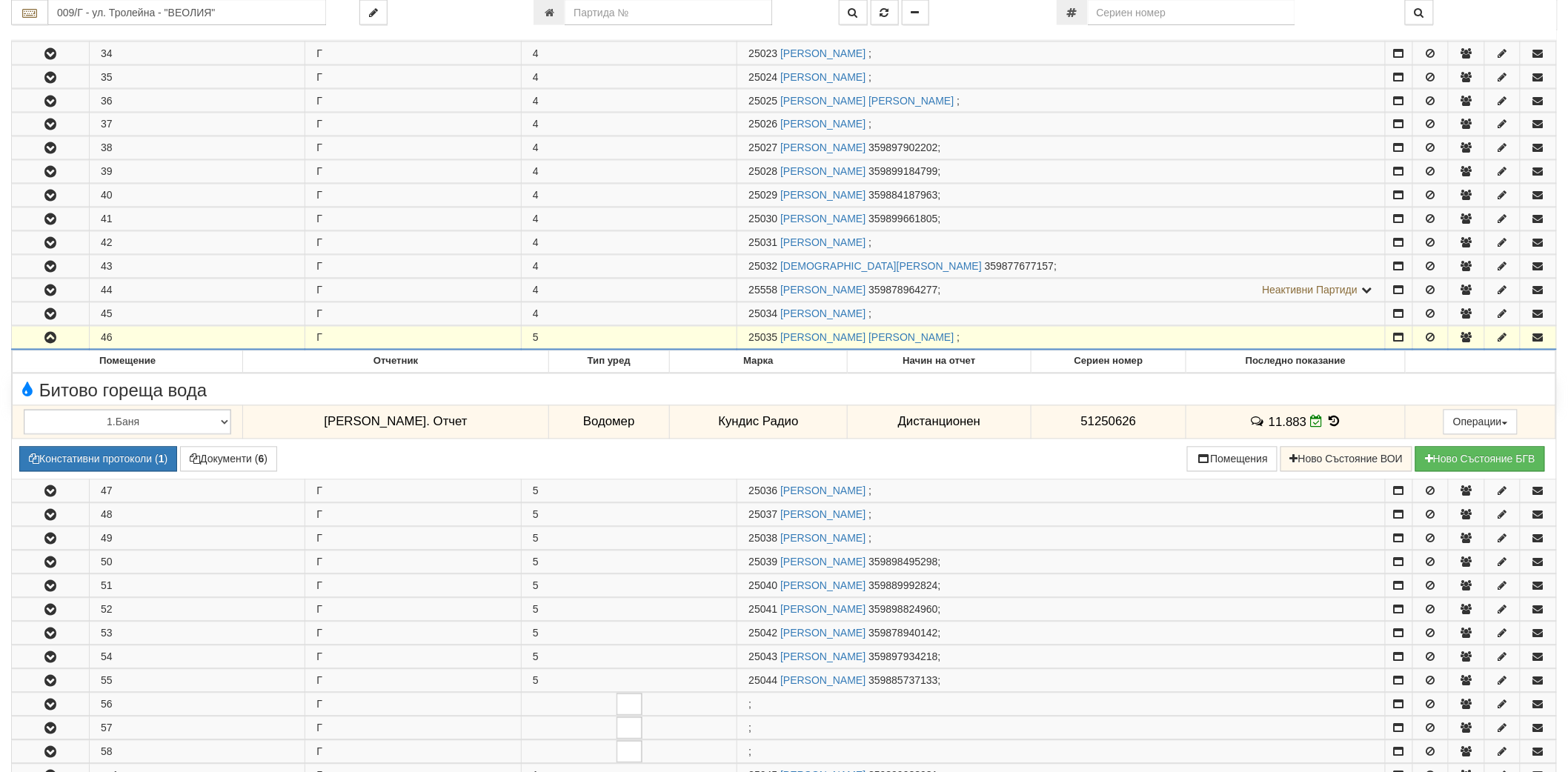
drag, startPoint x: 749, startPoint y: 346, endPoint x: 780, endPoint y: 339, distance: 31.8
click at [780, 339] on td "25035 СТАНИСЛАВА ЖИВКОВА ЖЕКОВА ;" at bounding box center [1061, 338] width 648 height 24
copy span "25035"
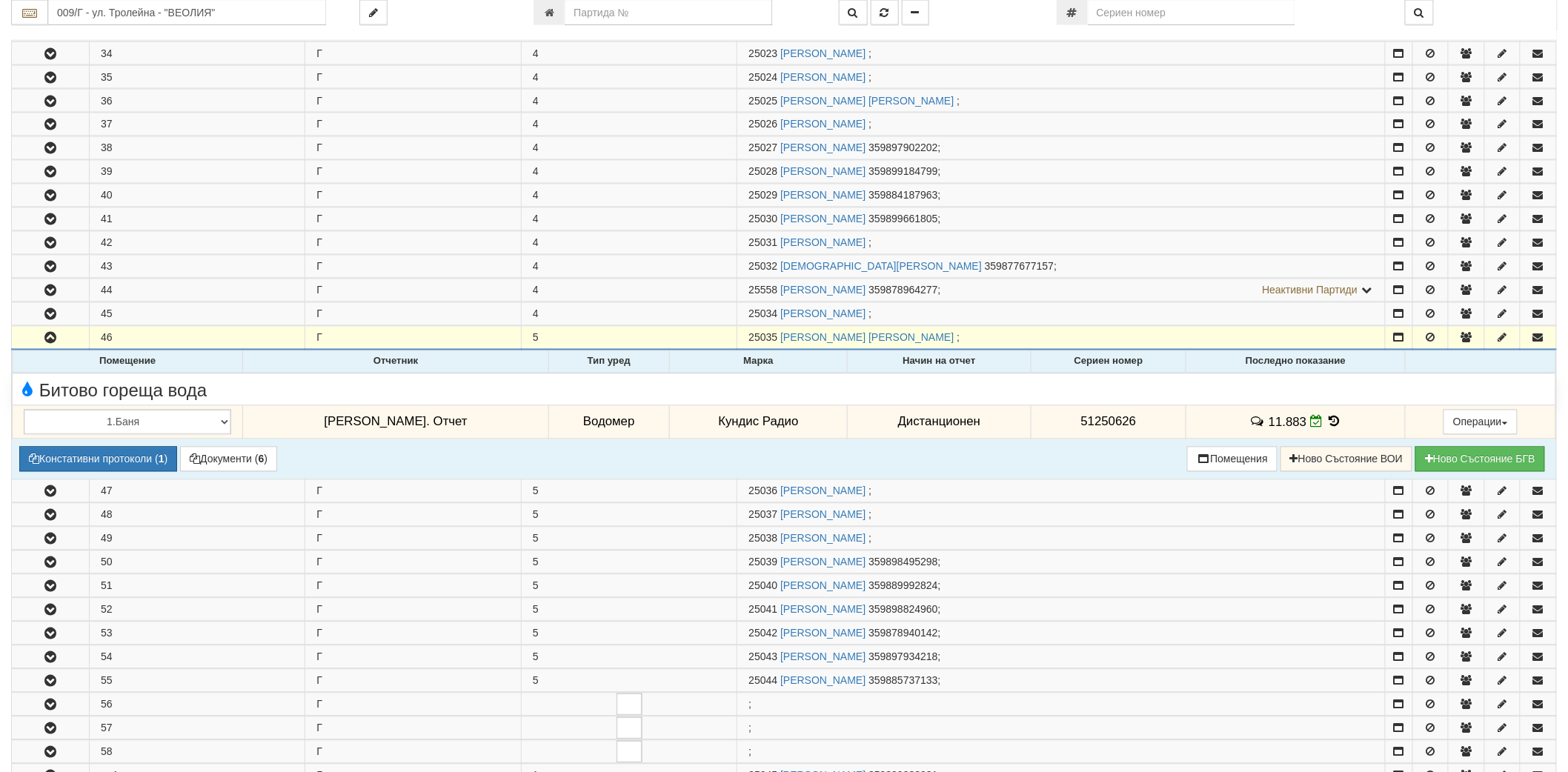
click at [1327, 426] on icon at bounding box center [1335, 422] width 16 height 13
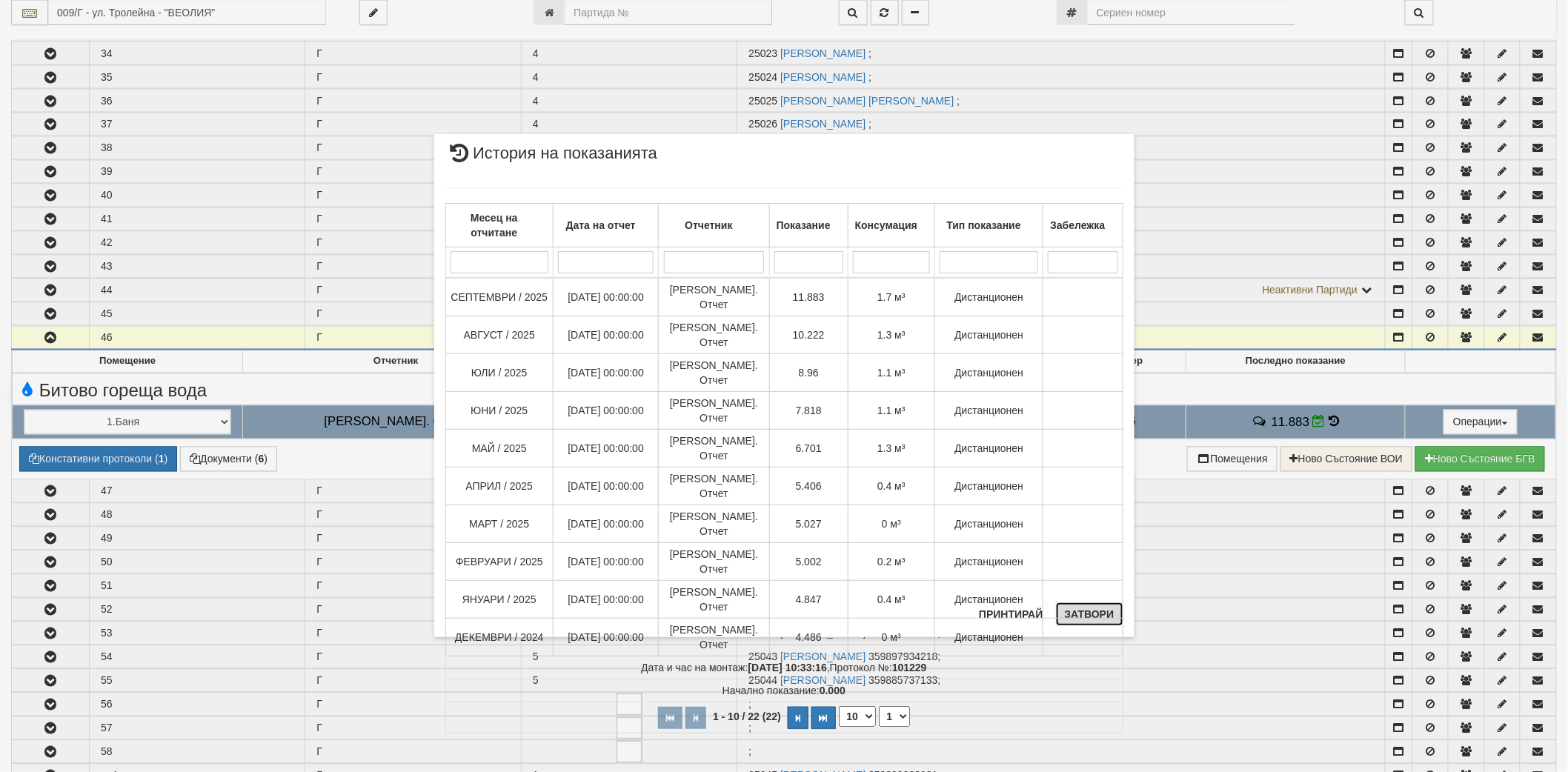
click at [1075, 618] on button "Затвори" at bounding box center [1090, 614] width 67 height 24
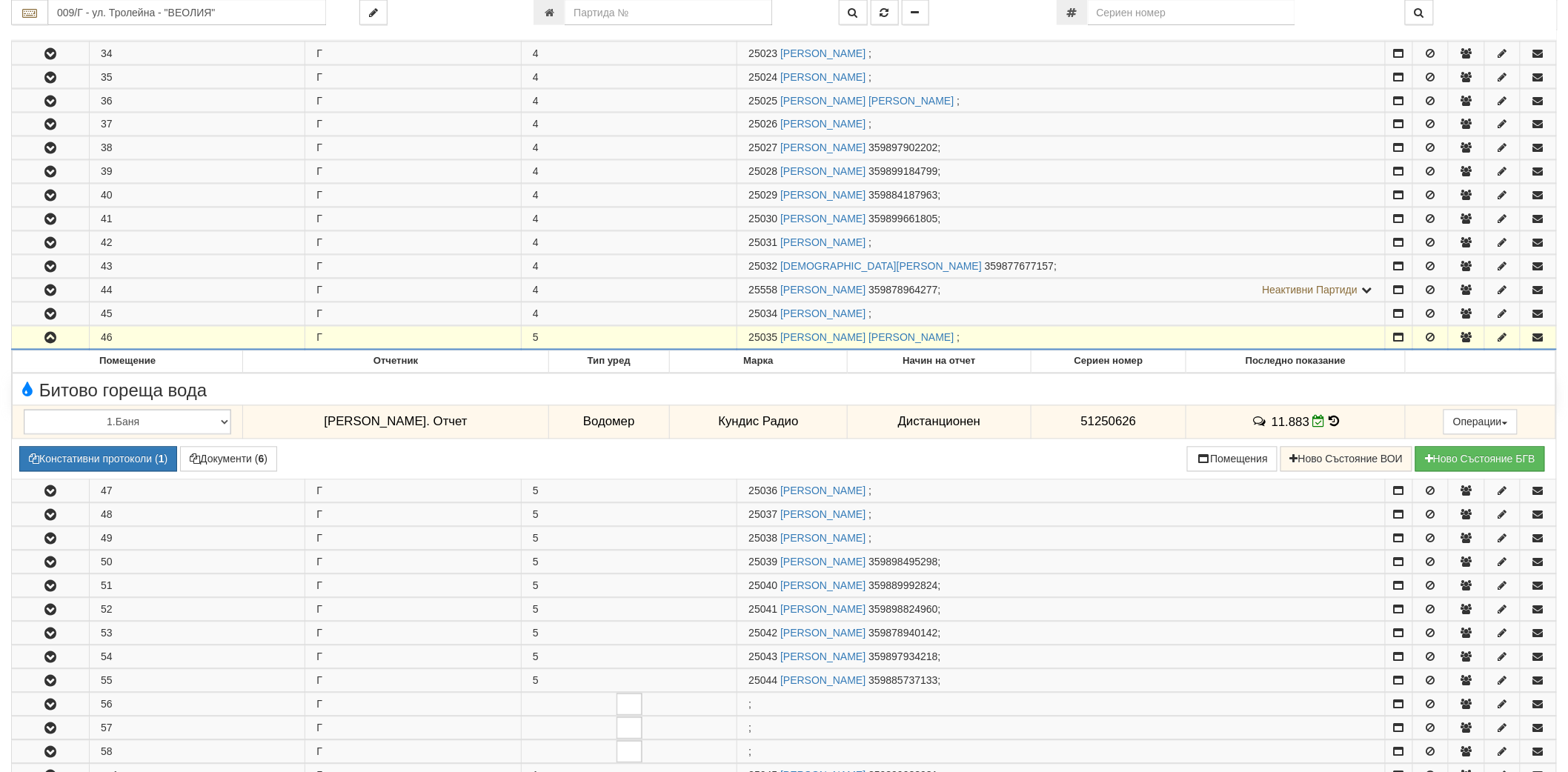
drag, startPoint x: 747, startPoint y: 343, endPoint x: 779, endPoint y: 342, distance: 32.0
click at [779, 342] on td "25035 СТАНИСЛАВА ЖИВКОВА ЖЕКОВА ;" at bounding box center [1061, 338] width 648 height 24
copy span "25035"
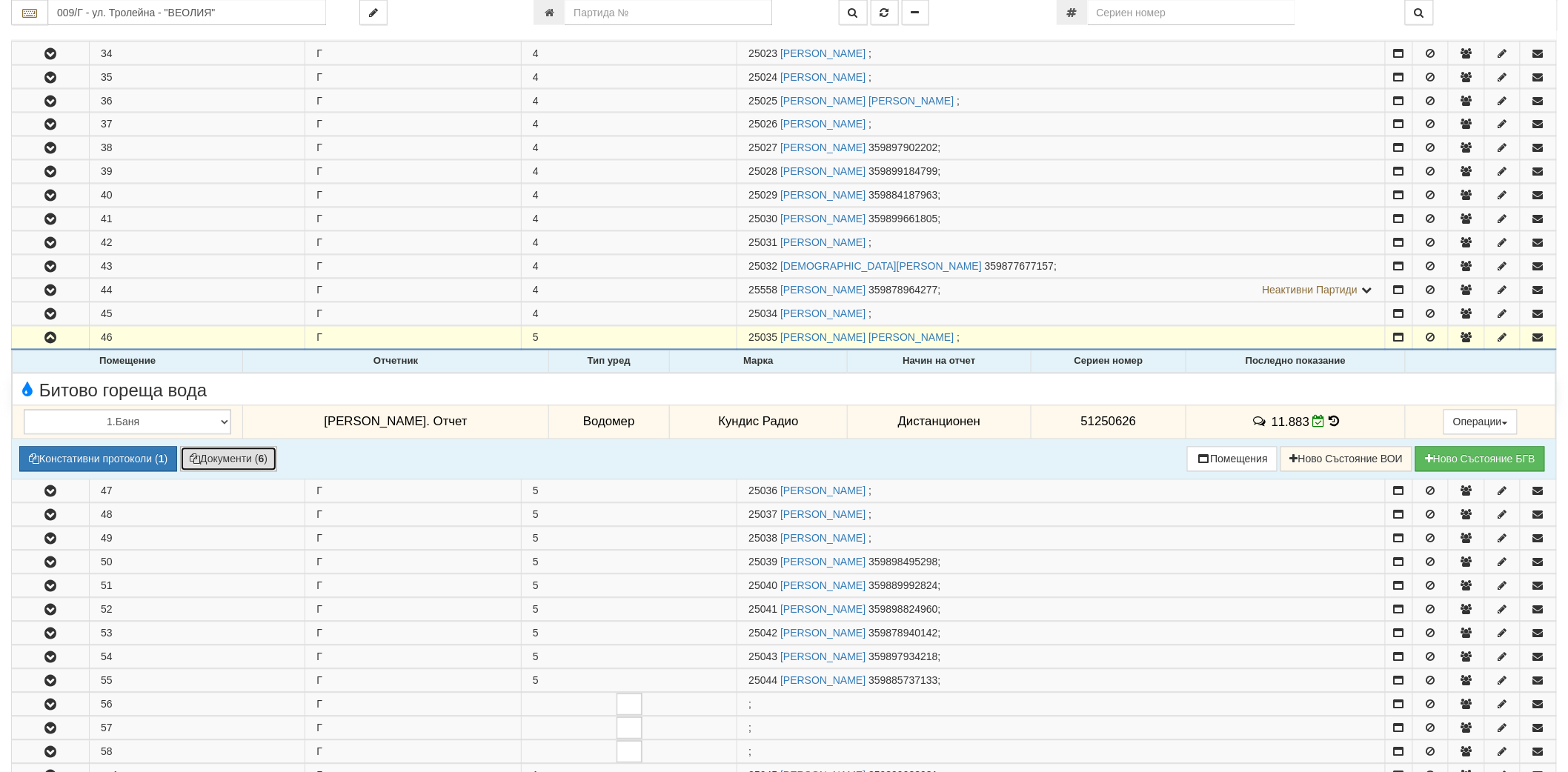
click at [256, 471] on button "Документи ( 6 )" at bounding box center [228, 459] width 97 height 25
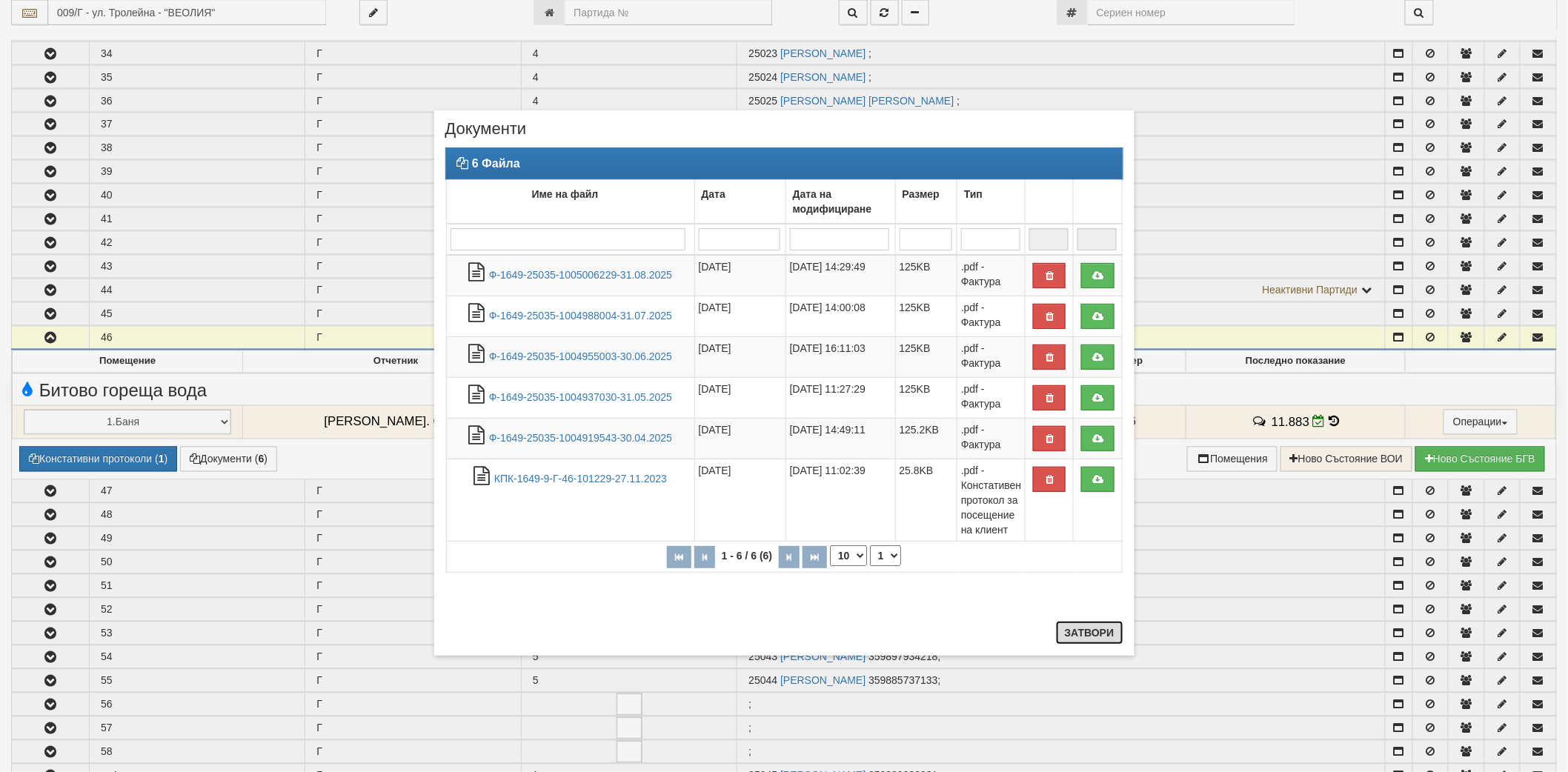
click at [1111, 637] on button "Затвори" at bounding box center [1090, 632] width 67 height 24
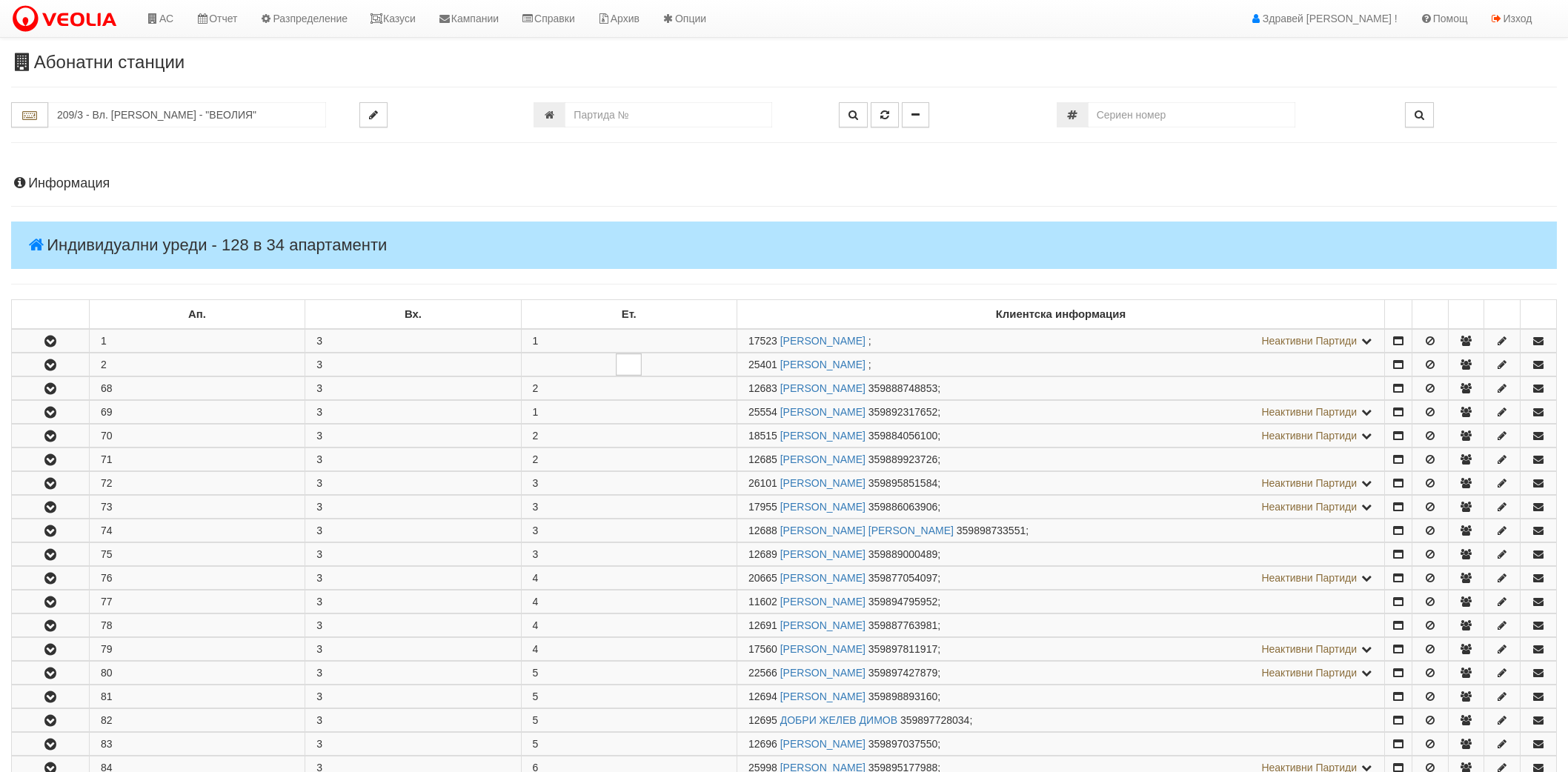
scroll to position [833, 0]
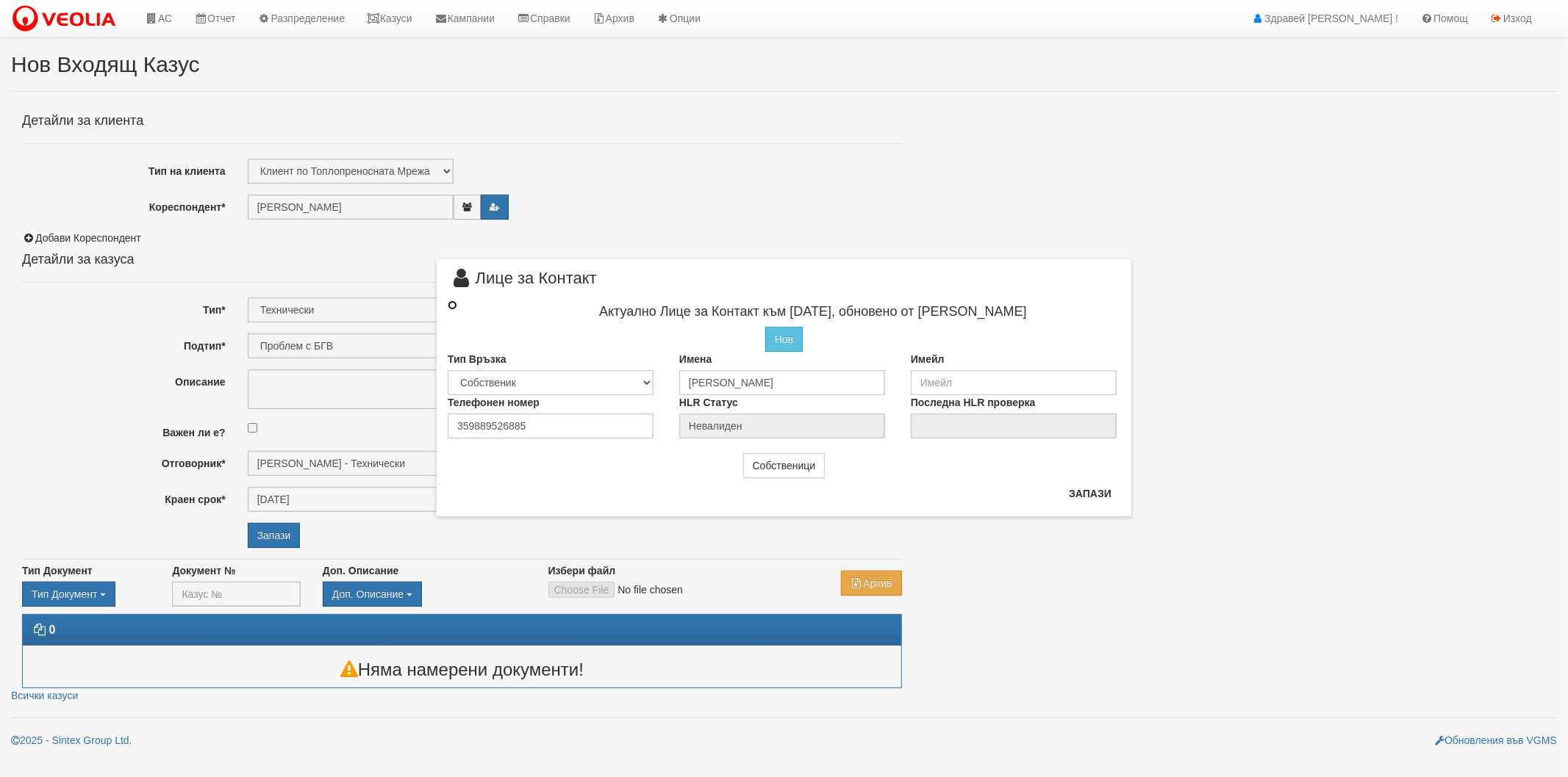
click at [452, 304] on input "radio" at bounding box center [453, 305] width 10 height 10
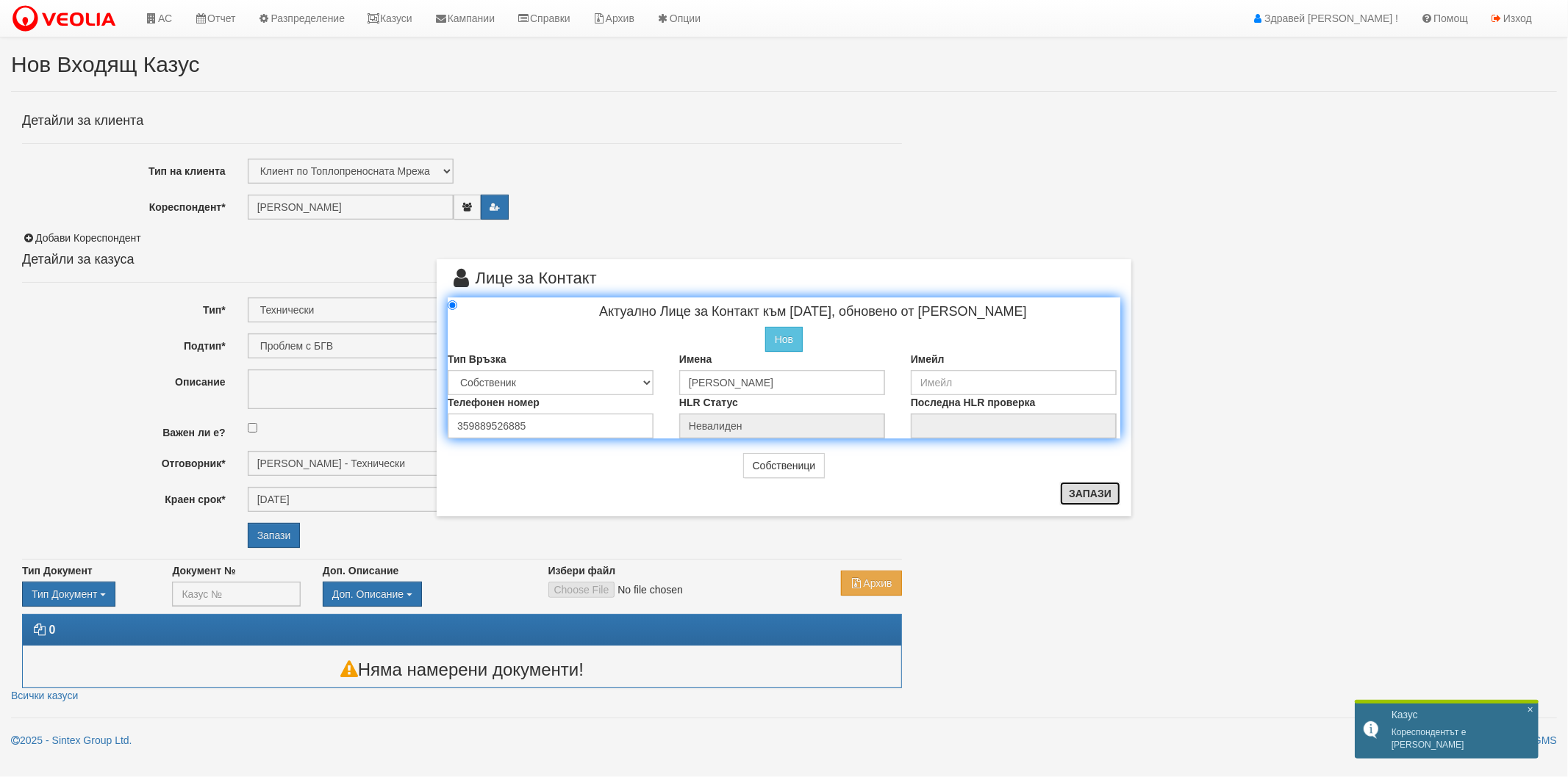
click at [1077, 499] on button "Запази" at bounding box center [1090, 494] width 60 height 24
radio input "true"
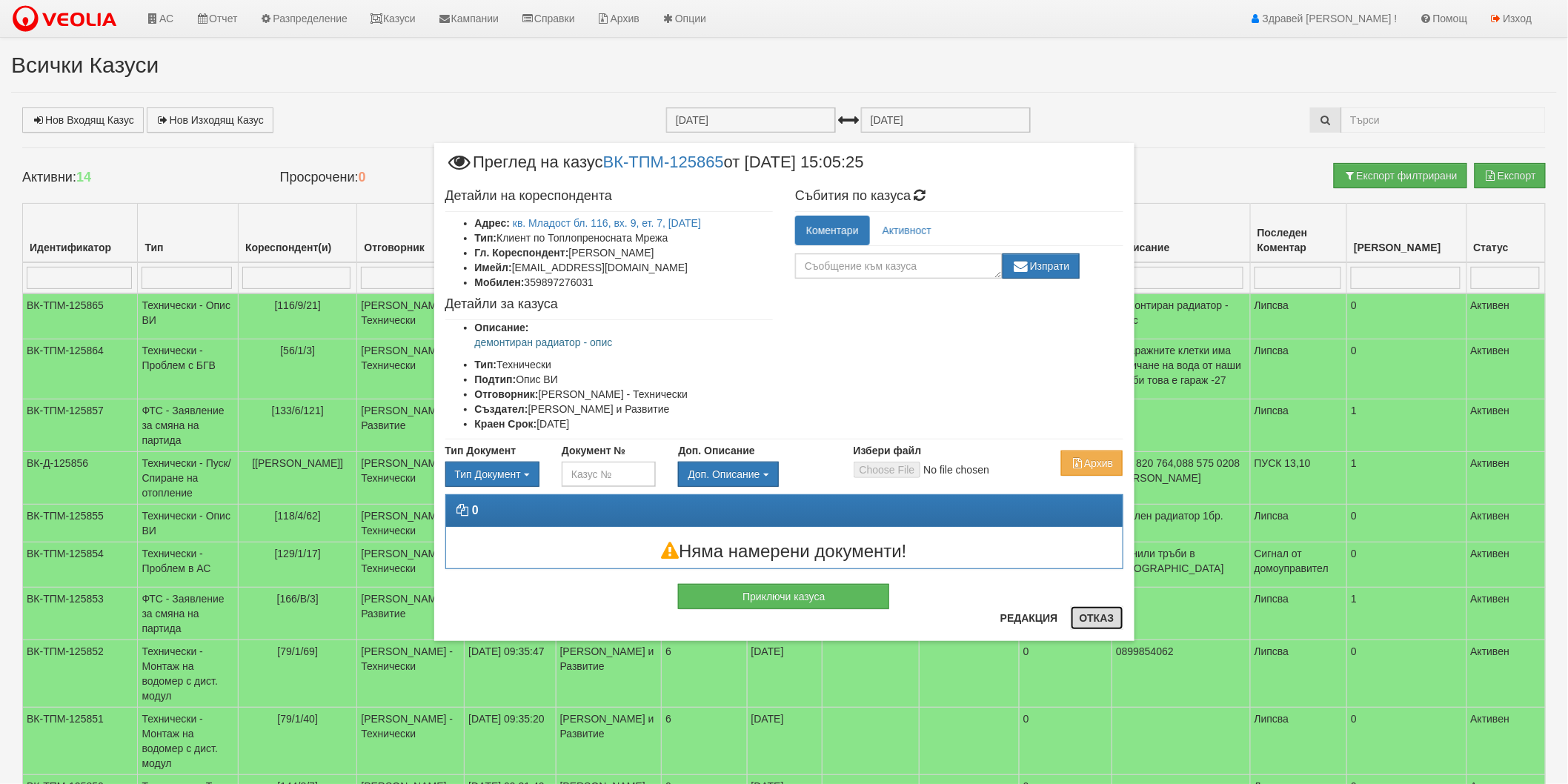
click at [1085, 625] on button "Отказ" at bounding box center [1097, 618] width 53 height 24
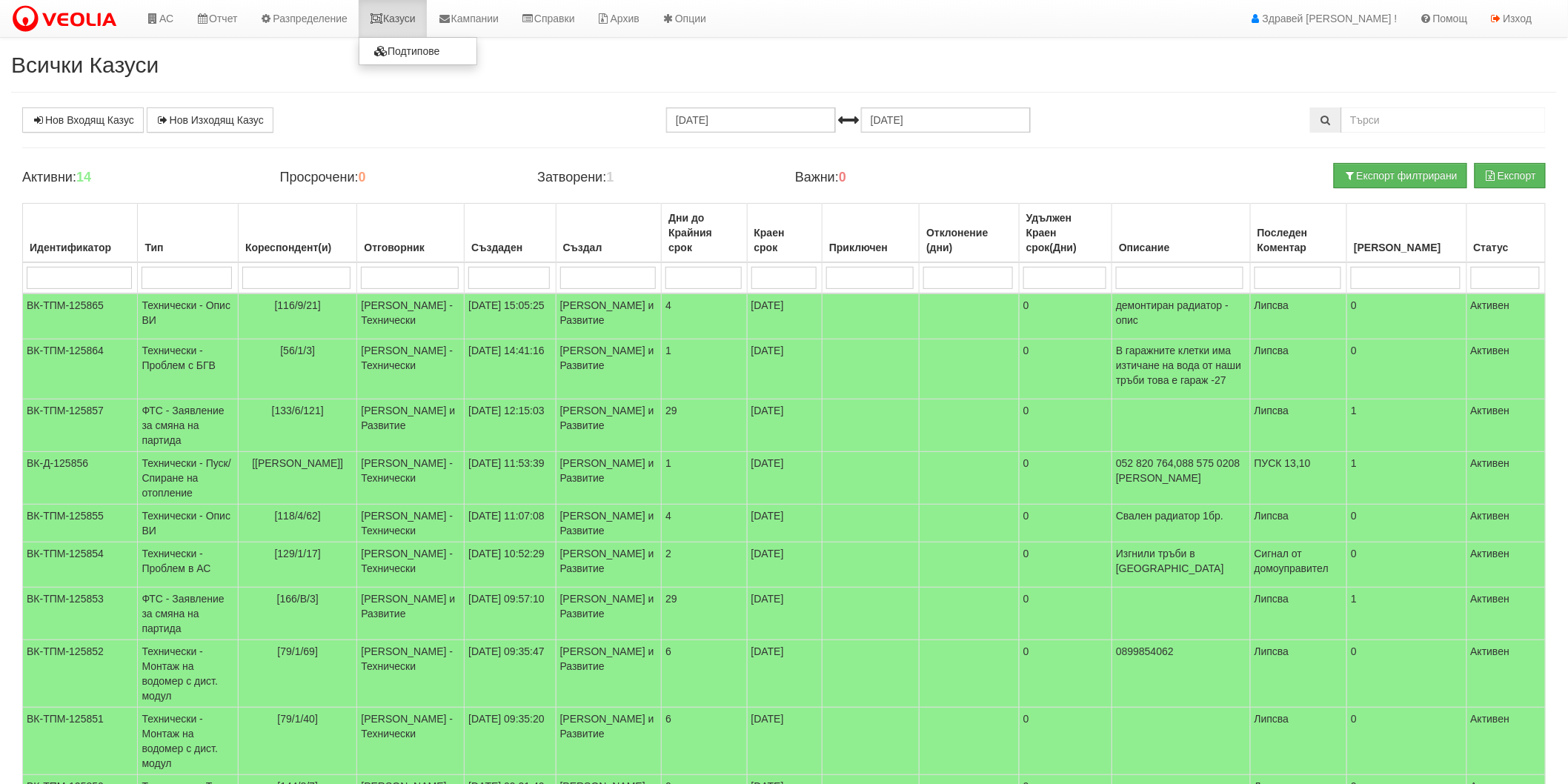
click at [416, 25] on link "Казуси" at bounding box center [392, 18] width 68 height 37
